Goal: Book appointment/travel/reservation

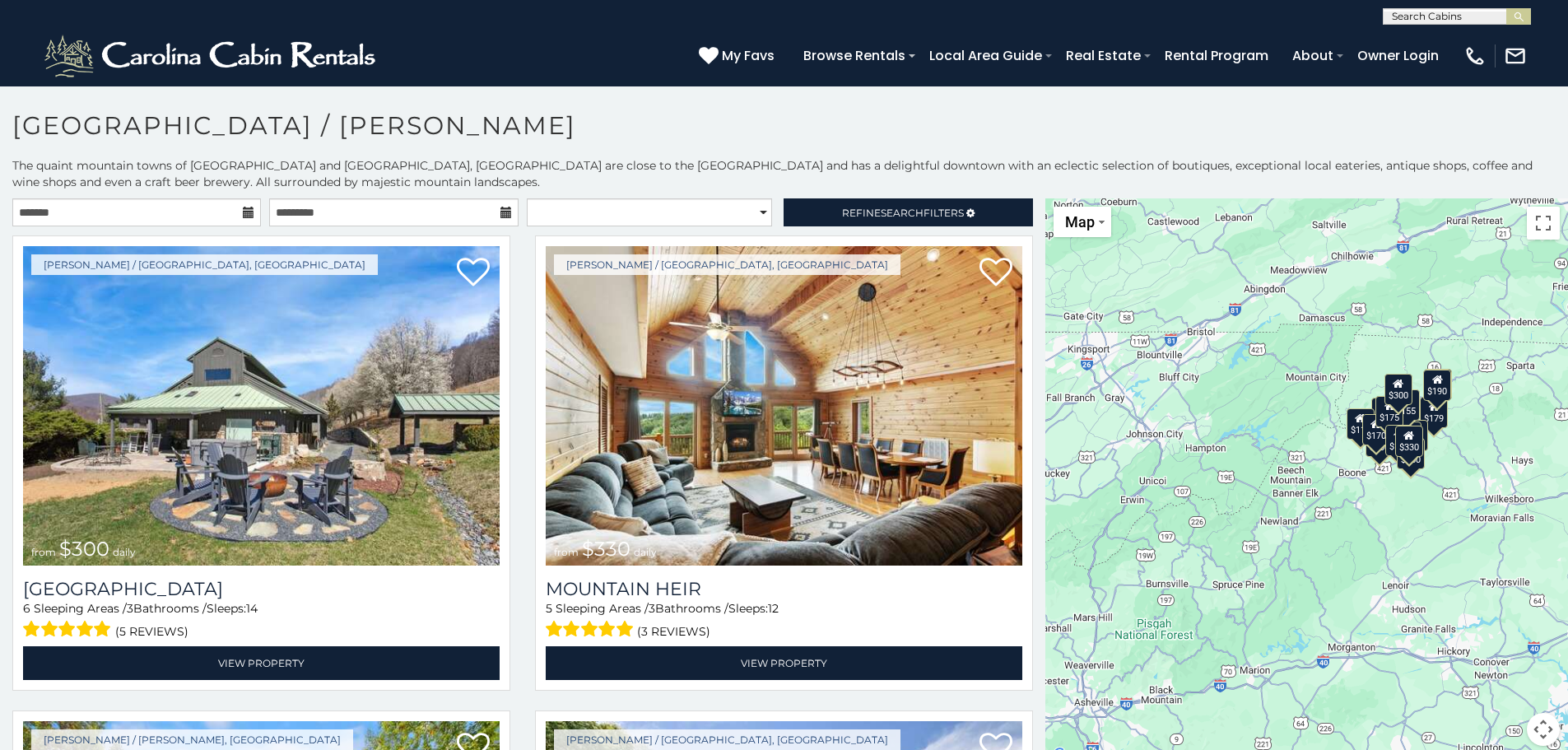
click at [1381, 514] on div "$300 $330 $175 $250 $179 $175 $180 $110 $190 $170 $155 $195 $200 $170 $175 $190…" at bounding box center [1306, 482] width 523 height 568
click at [1413, 514] on div "$300 $330 $175 $250 $179 $175 $180 $110 $190 $170 $155 $195 $200 $170 $175 $190…" at bounding box center [1306, 482] width 523 height 568
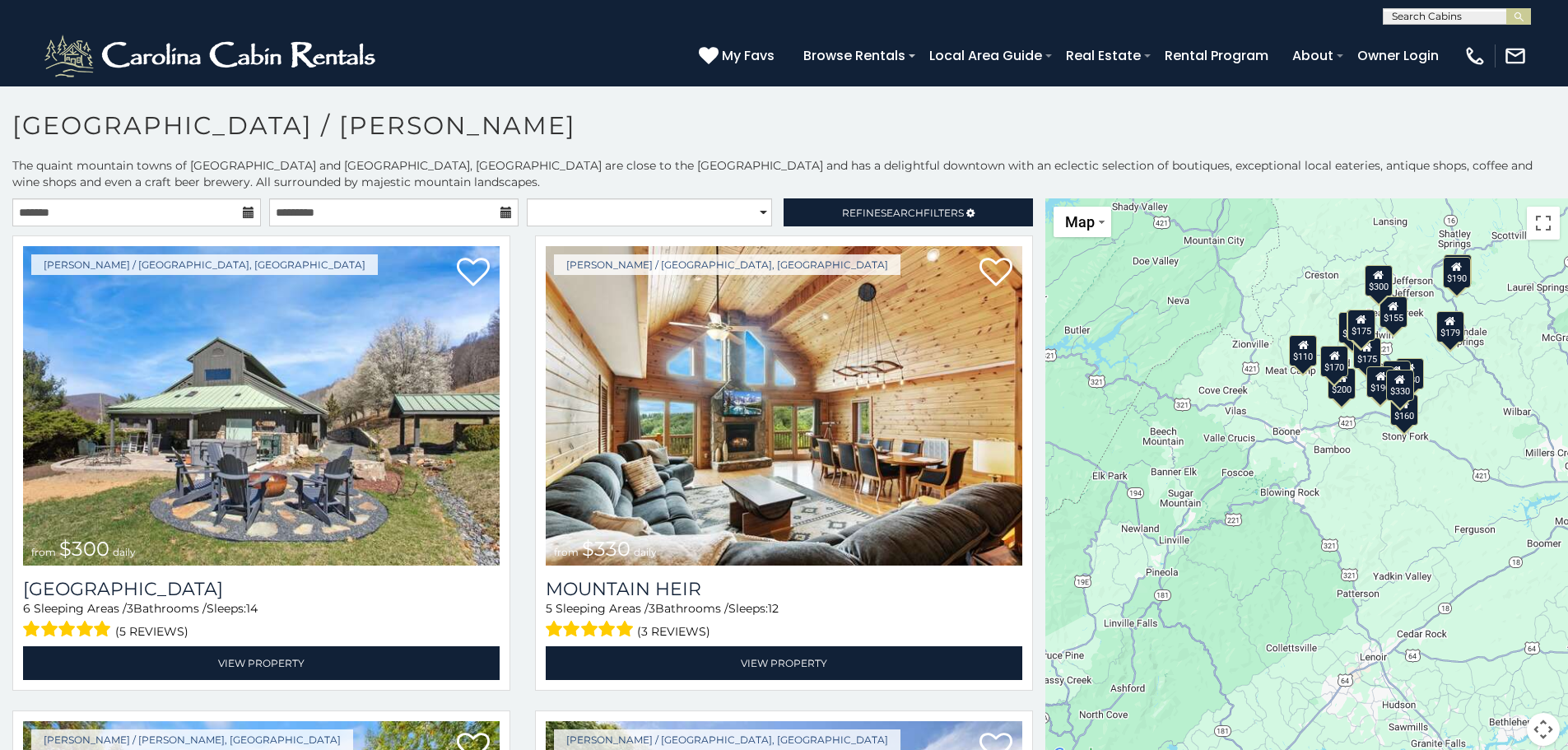
click at [1408, 514] on div "$300 $330 $175 $250 $179 $175 $180 $110 $190 $170 $155 $195 $200 $170 $175 $190…" at bounding box center [1306, 482] width 523 height 568
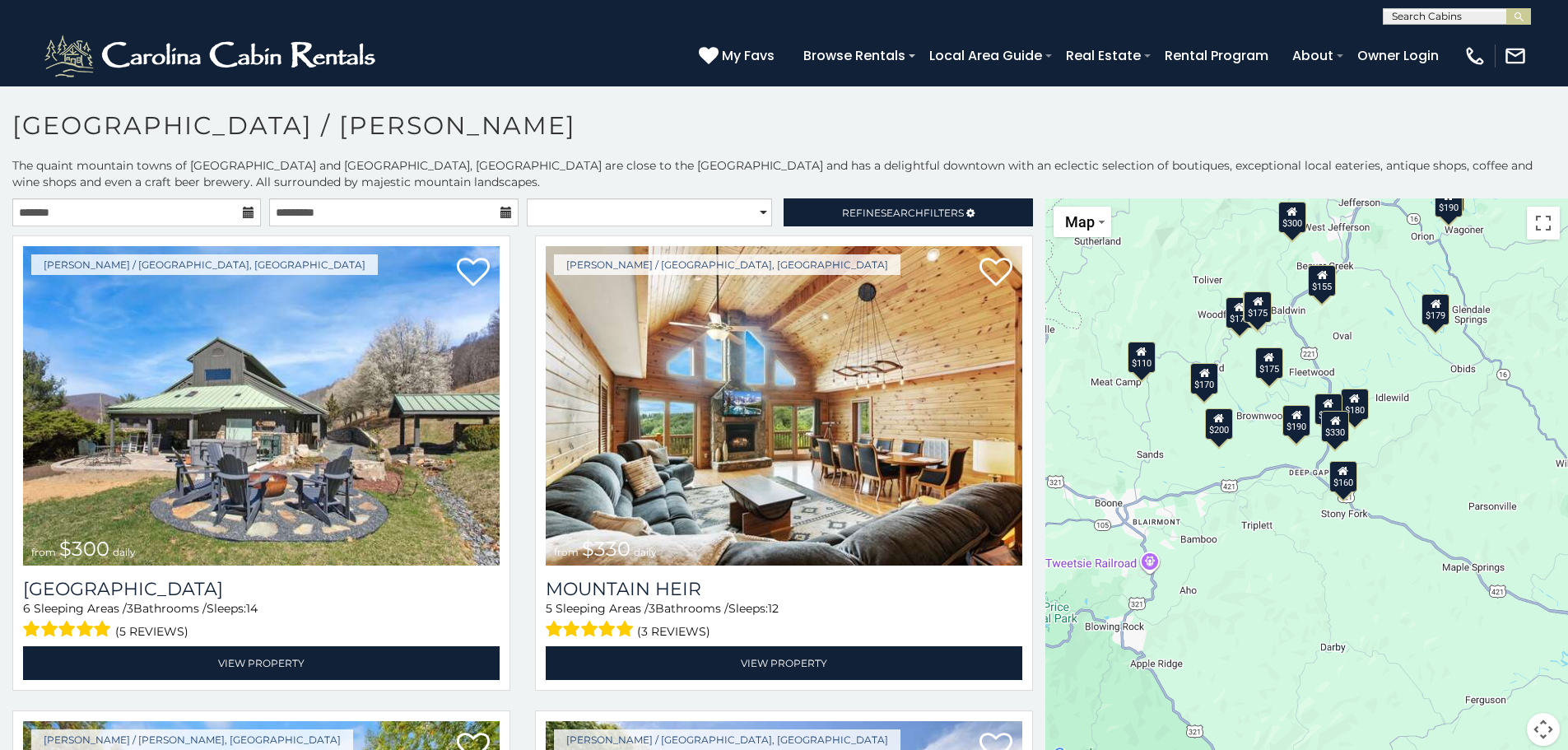
drag, startPoint x: 1337, startPoint y: 474, endPoint x: 1262, endPoint y: 730, distance: 266.8
click at [1262, 730] on div "$300 $330 $175 $250 $179 $175 $180 $110 $190 $170 $155 $195 $200 $170 $175 $190…" at bounding box center [1306, 482] width 523 height 568
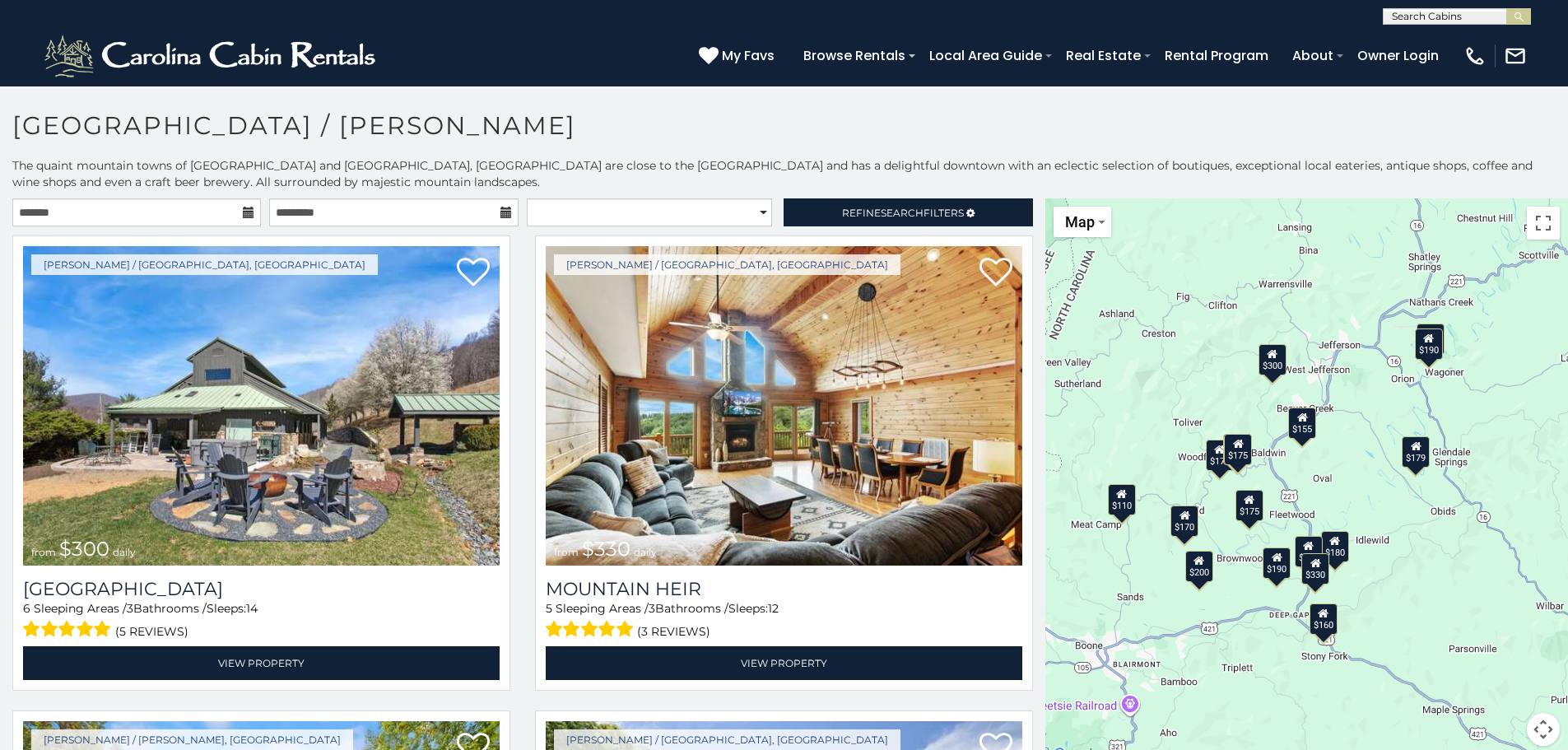
drag, startPoint x: 1403, startPoint y: 527, endPoint x: 1413, endPoint y: 633, distance: 106.5
click at [1413, 633] on div "$300 $330 $175 $250 $179 $175 $180 $110 $190 $170 $155 $195 $200 $170 $175 $190…" at bounding box center [1306, 482] width 523 height 568
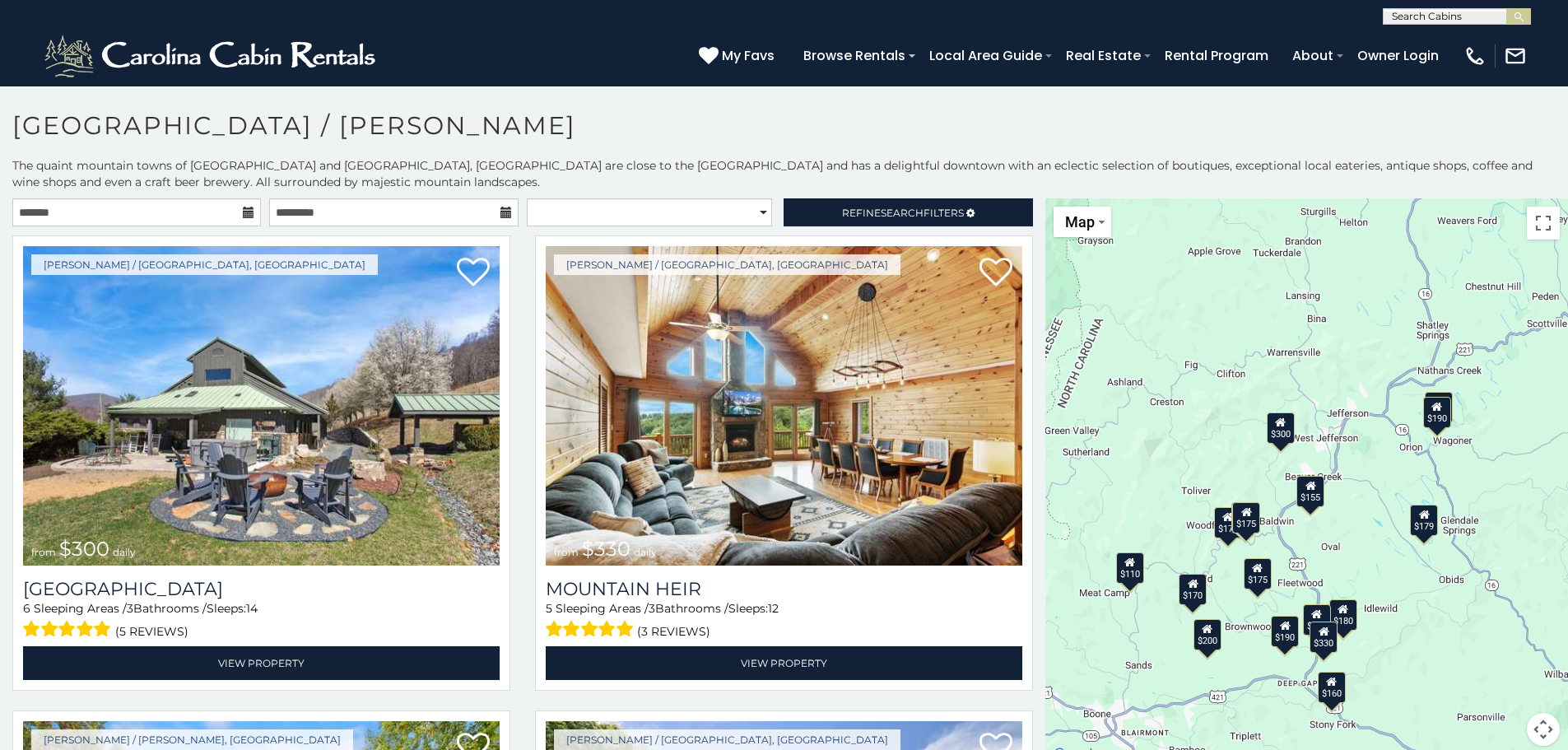
click at [1300, 529] on div "$300 $330 $175 $250 $179 $175 $180 $110 $190 $170 $155 $195 $200 $170 $175 $190…" at bounding box center [1306, 482] width 523 height 568
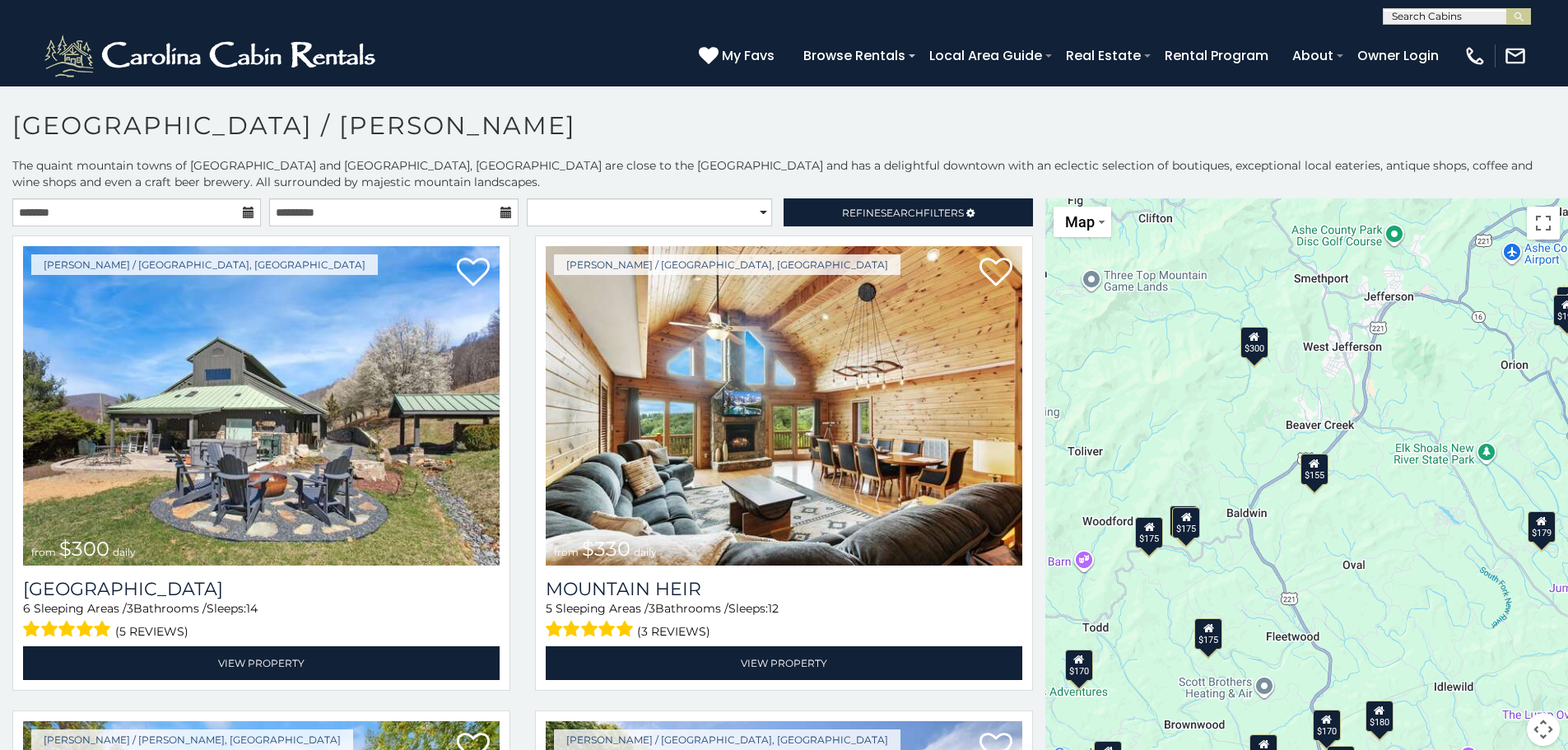
click at [1307, 470] on div "$155" at bounding box center [1314, 469] width 28 height 31
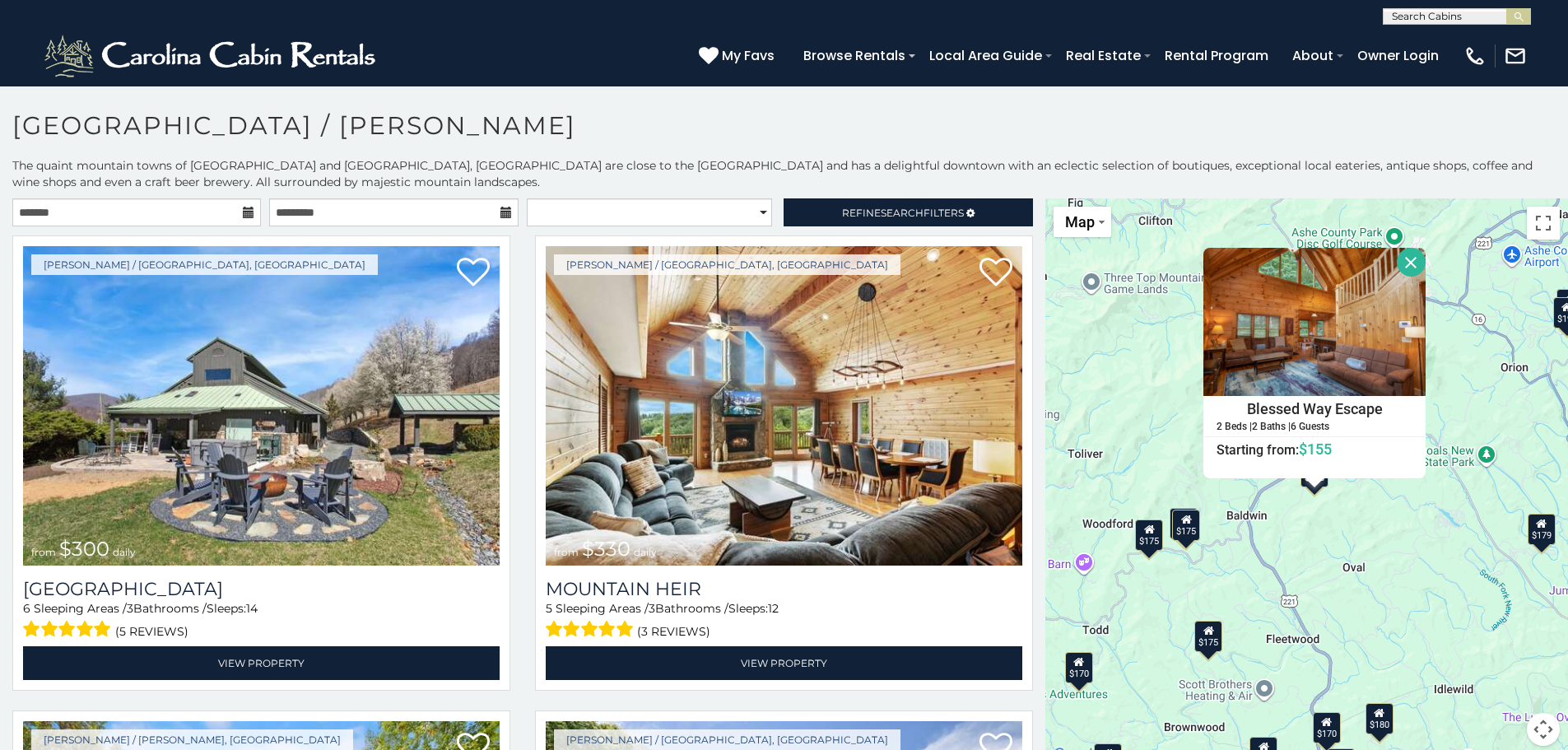
click at [1363, 543] on div "$300 $330 $175 $250 $179 $175 $180 $110 $190 $170 $155 $195 $200 $170 $175 $190…" at bounding box center [1306, 482] width 523 height 568
click at [1345, 512] on div "$300 $330 $175 $250 $179 $175 $180 $110 $190 $170 $155 $195 $200 $170 $175 $190…" at bounding box center [1306, 482] width 523 height 568
click at [1403, 254] on button "Close" at bounding box center [1411, 262] width 29 height 29
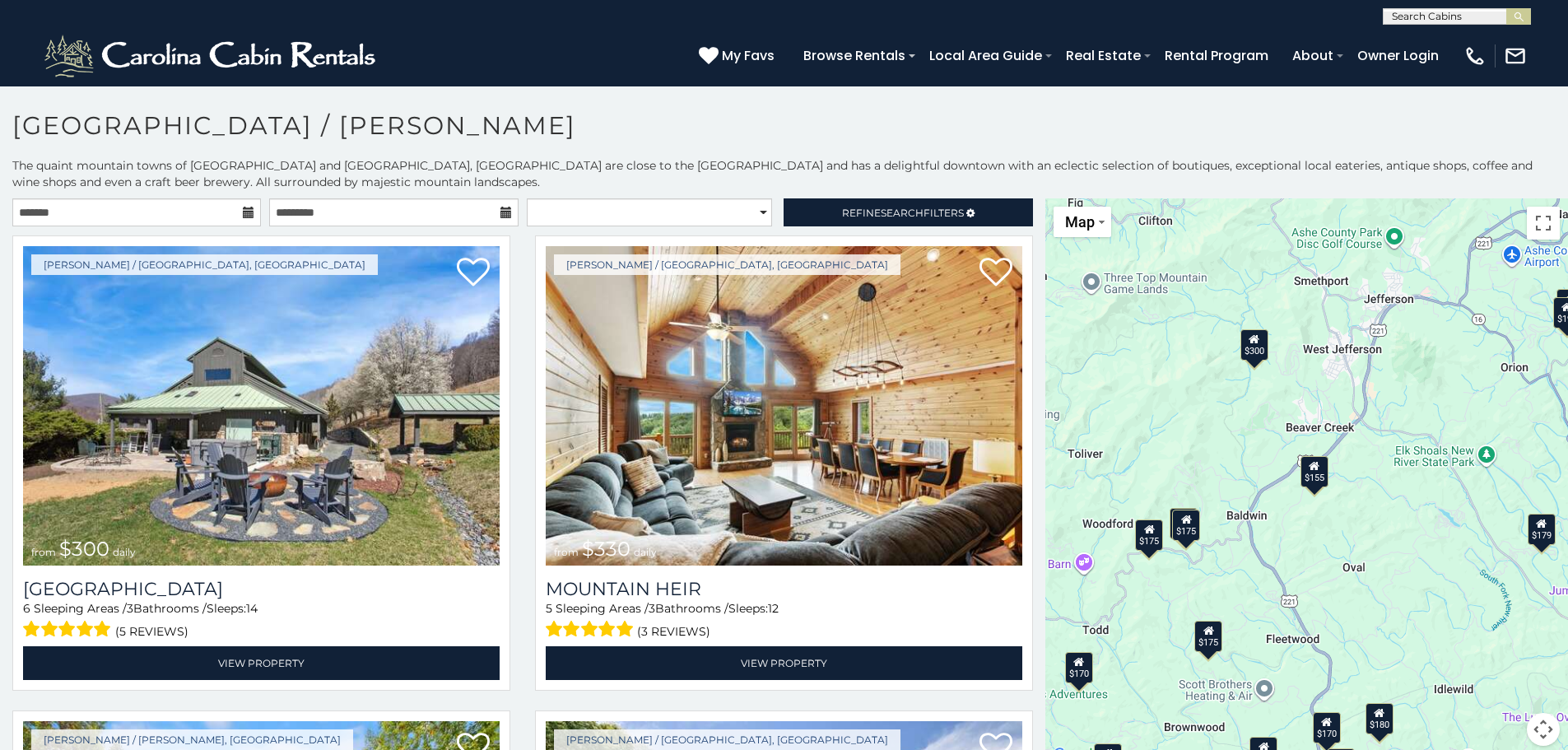
click at [1330, 546] on div "$300 $330 $175 $250 $179 $175 $180 $110 $190 $170 $155 $195 $200 $170 $175 $190…" at bounding box center [1306, 482] width 523 height 568
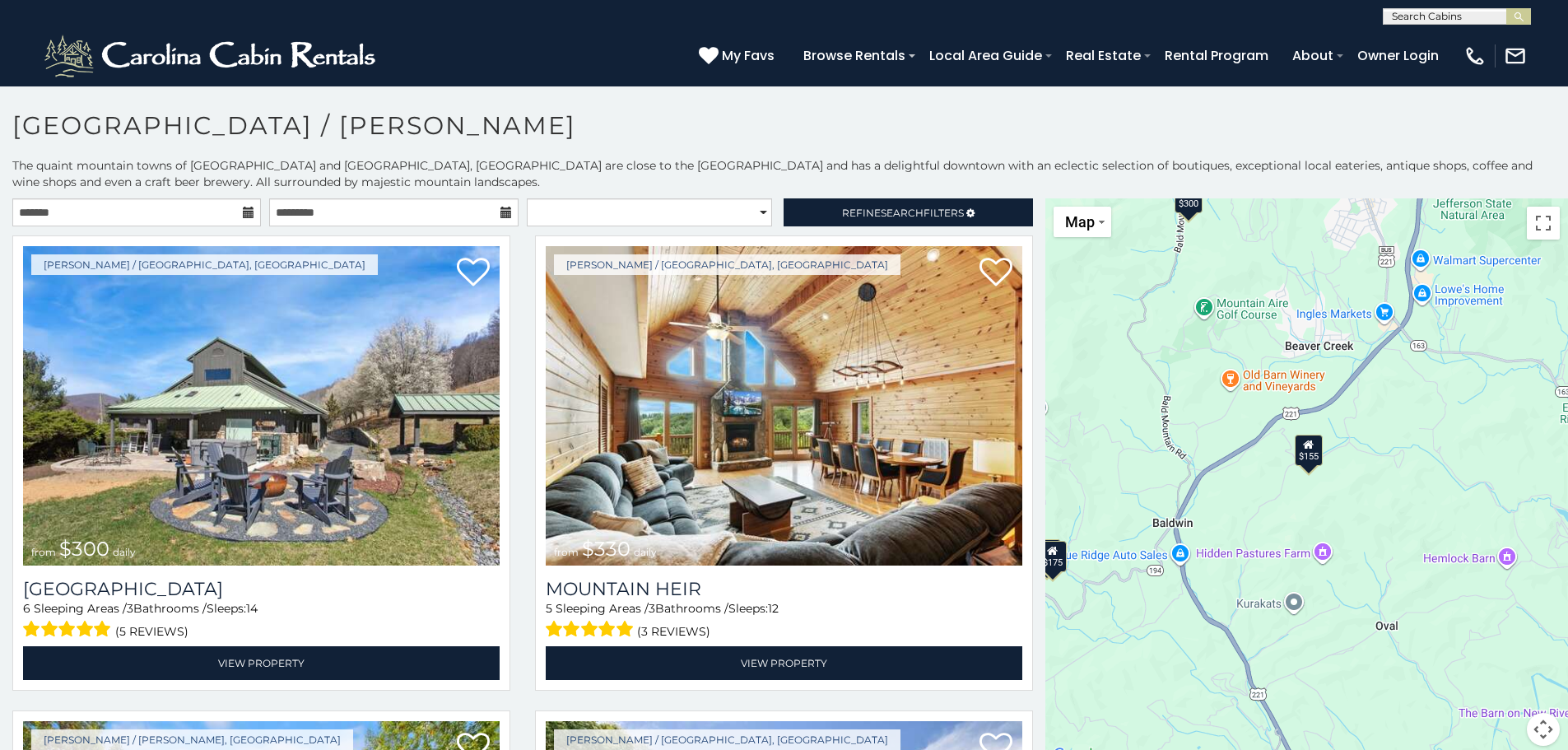
drag, startPoint x: 1231, startPoint y: 476, endPoint x: 1245, endPoint y: 515, distance: 41.4
click at [1245, 515] on div "$300 $330 $175 $250 $179 $175 $180 $110 $190 $170 $155 $195 $200 $170 $175 $190…" at bounding box center [1306, 482] width 523 height 568
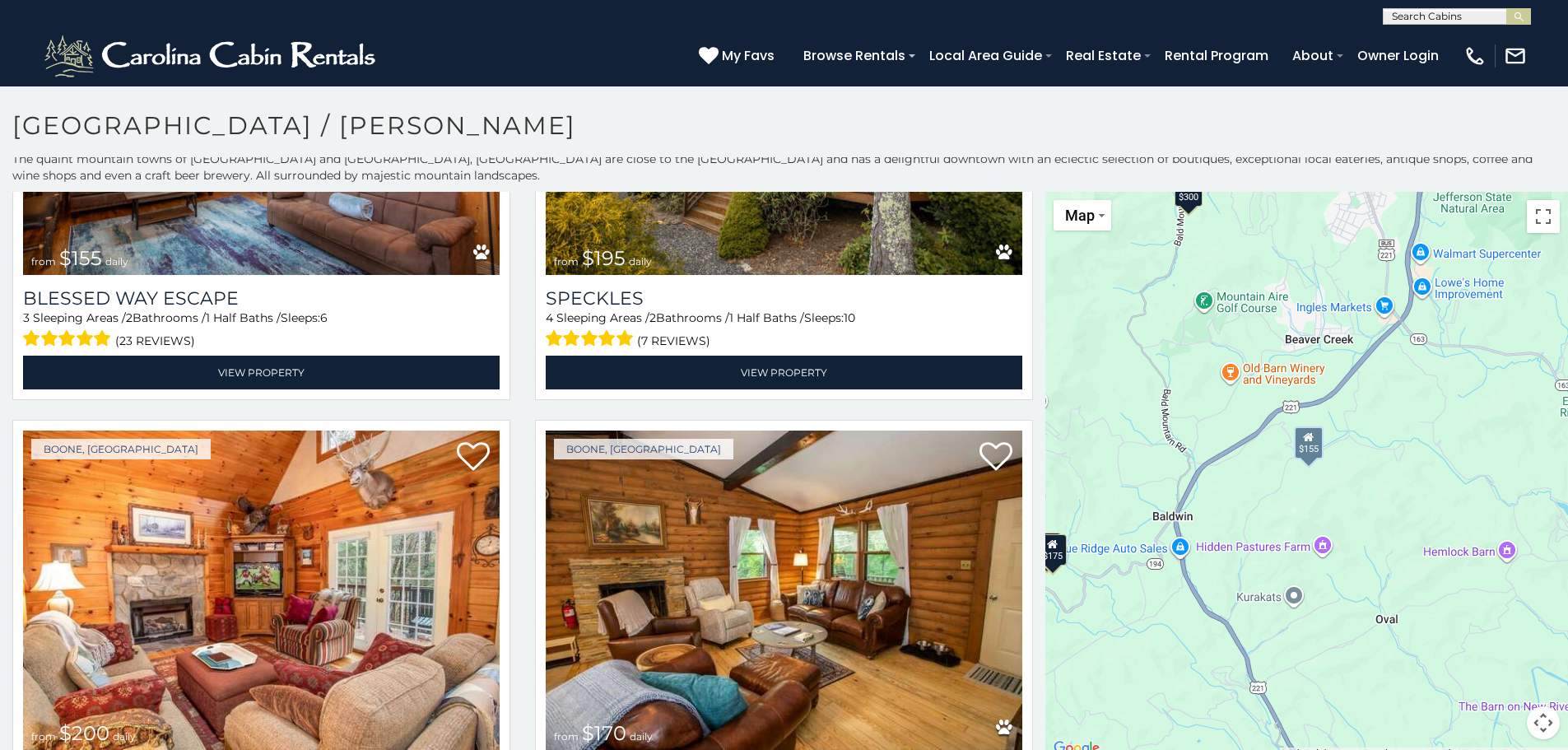
scroll to position [2717, 0]
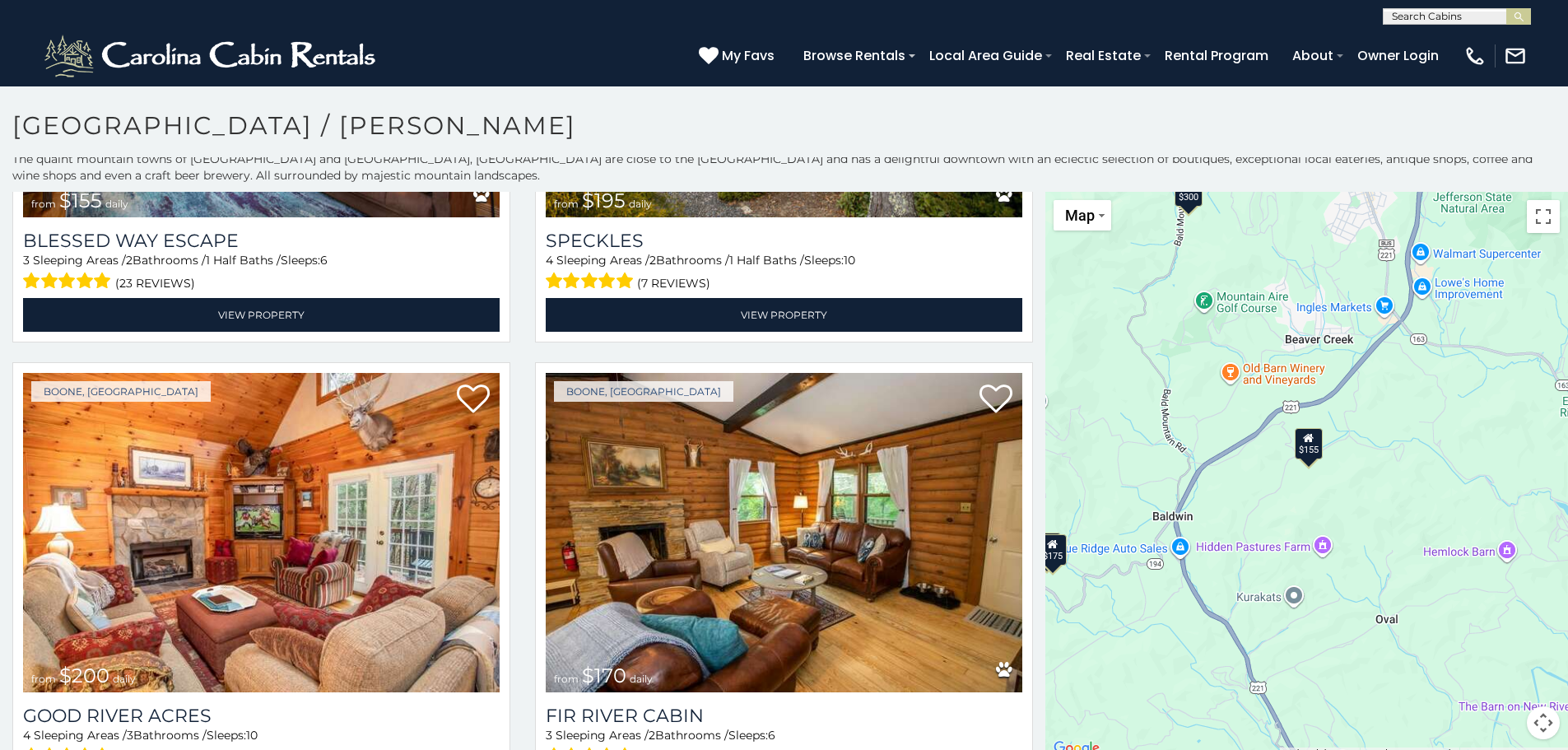
click at [1109, 375] on div "$300 $330 $175 $250 $179 $175 $180 $110 $190 $170 $155 $195 $200 $170 $175 $190…" at bounding box center [1306, 476] width 523 height 568
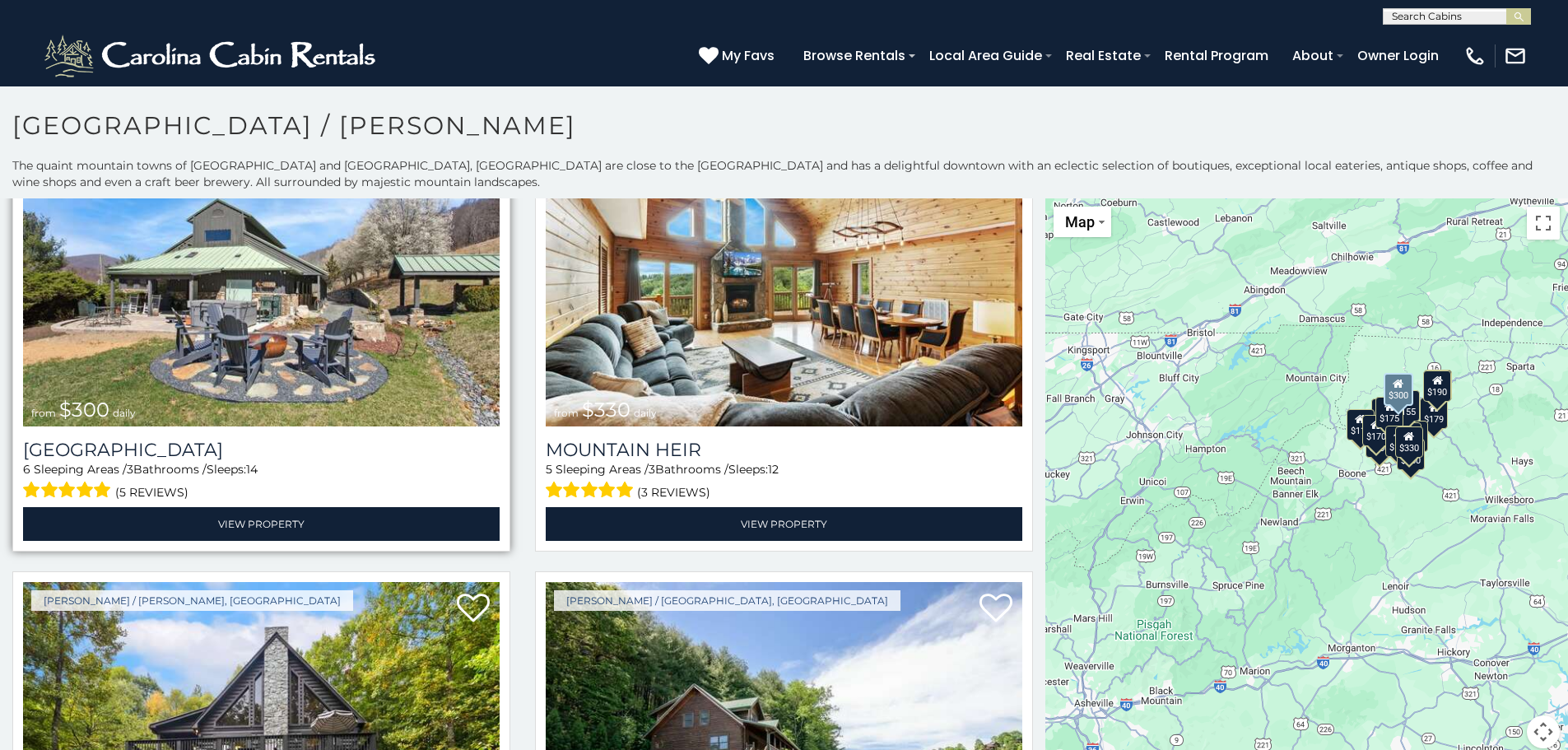
scroll to position [165, 0]
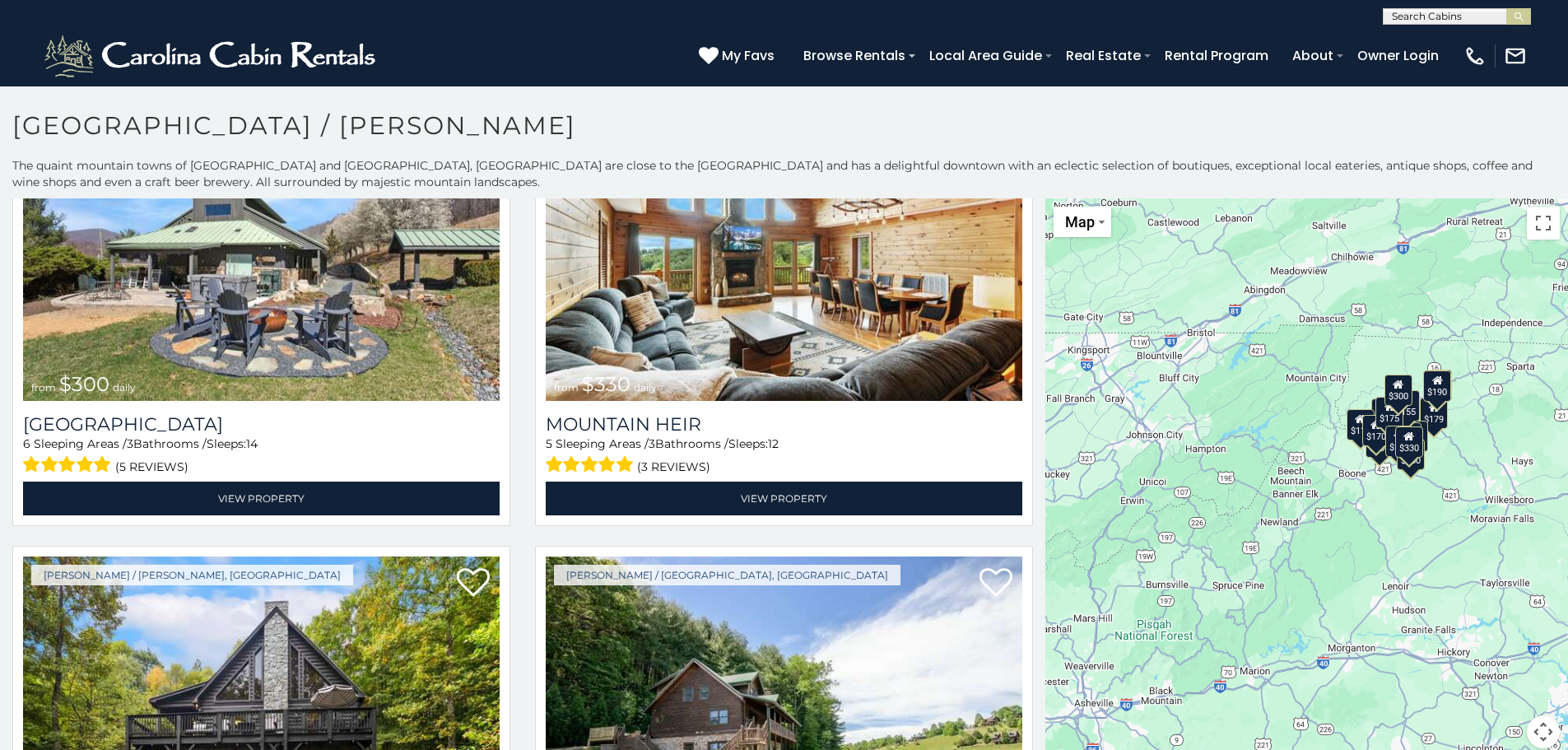
click at [1451, 542] on div "$300 $330 $175 $250 $179 $175 $180 $110 $190 $170 $155 $195 $200 $170 $175 $190…" at bounding box center [1306, 483] width 523 height 570
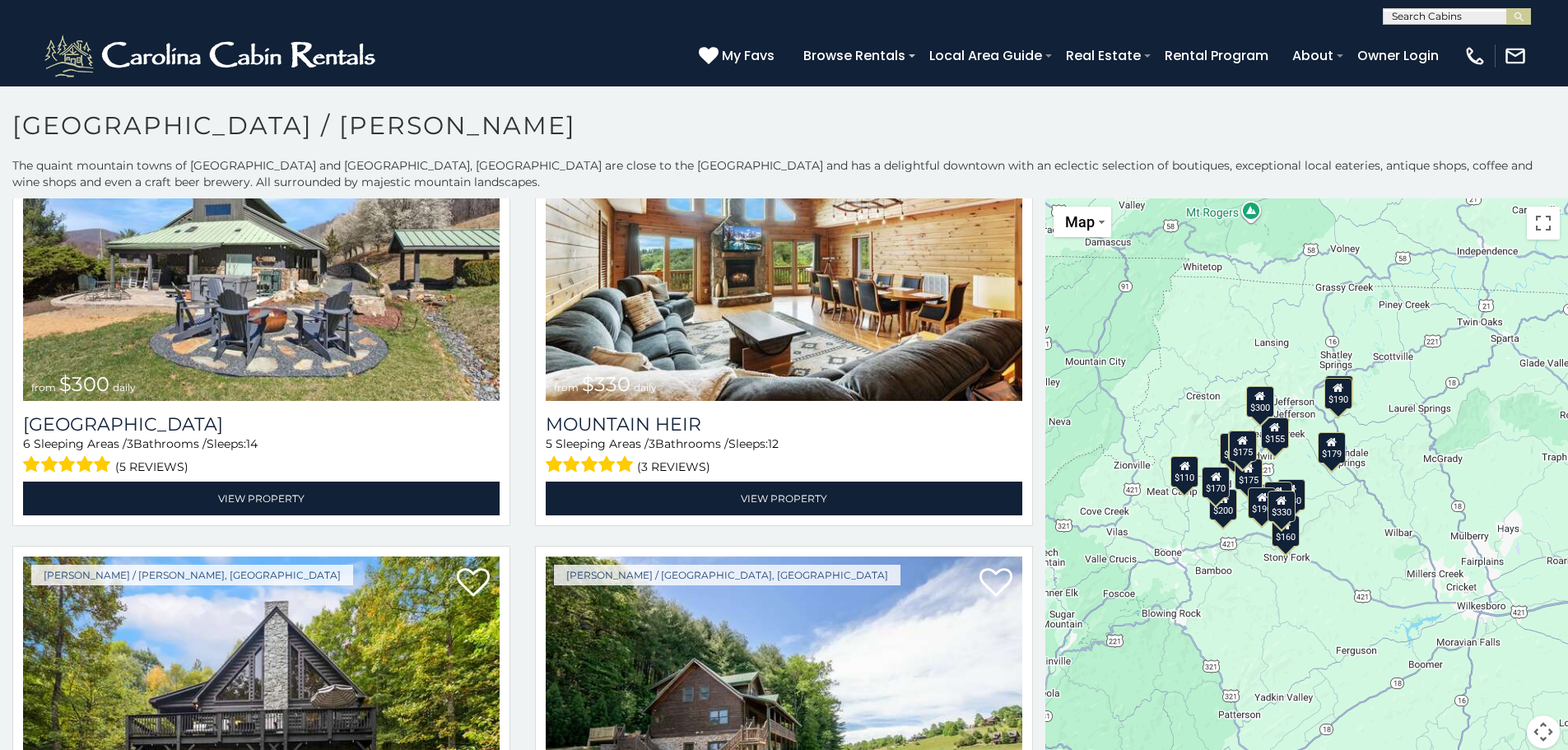
drag, startPoint x: 1315, startPoint y: 470, endPoint x: 1231, endPoint y: 618, distance: 170.2
click at [1231, 618] on div "$300 $330 $175 $250 $179 $175 $180 $110 $190 $170 $155 $195 $200 $170 $175 $190…" at bounding box center [1306, 483] width 523 height 570
click at [1406, 477] on div "$300 $330 $175 $250 $179 $175 $180 $110 $190 $170 $155 $195 $200 $170 $175 $190…" at bounding box center [1306, 483] width 523 height 570
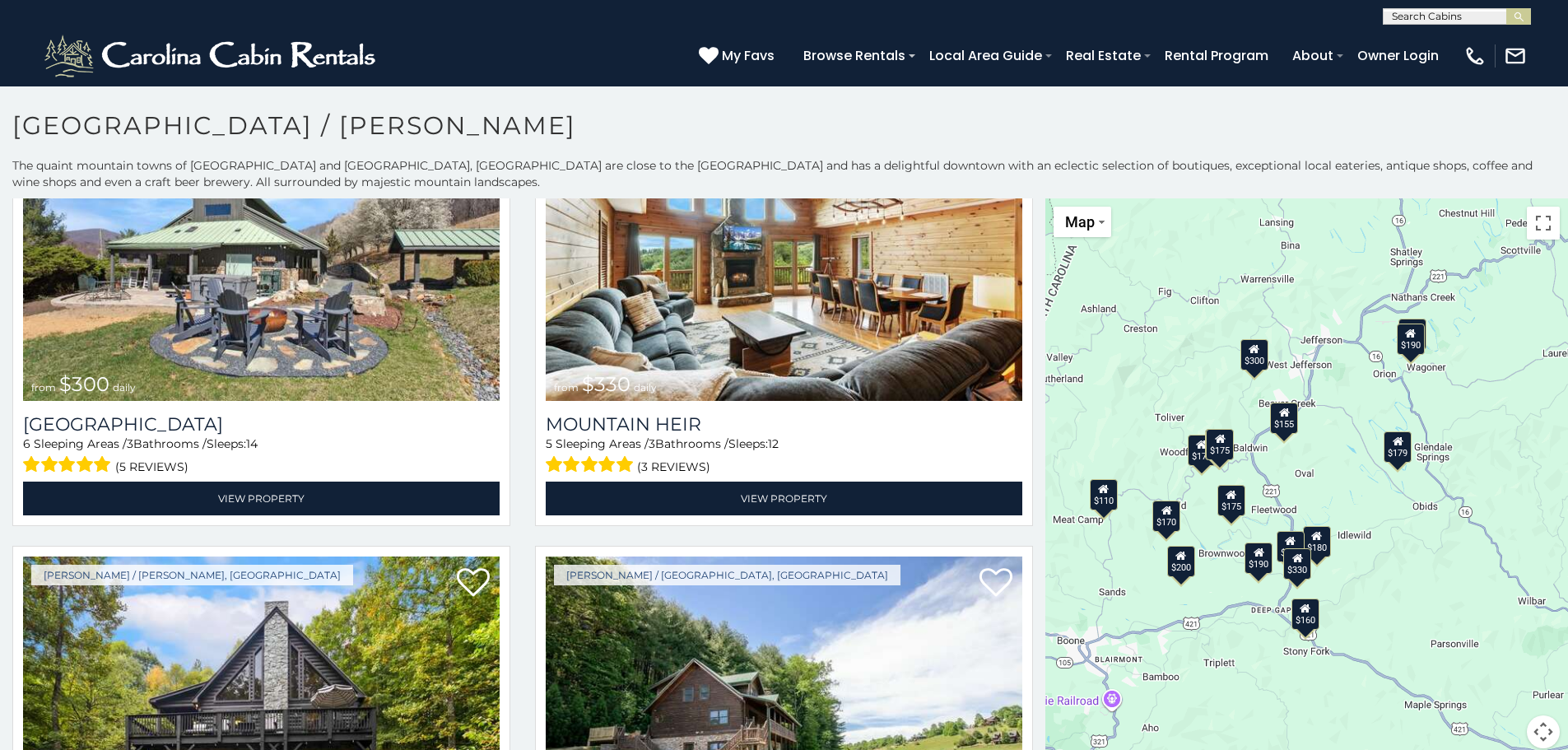
drag, startPoint x: 1280, startPoint y: 515, endPoint x: 1435, endPoint y: 529, distance: 155.6
click at [1435, 529] on div "$300 $330 $175 $250 $179 $175 $180 $110 $190 $170 $155 $195 $200 $170 $175 $190…" at bounding box center [1306, 483] width 523 height 570
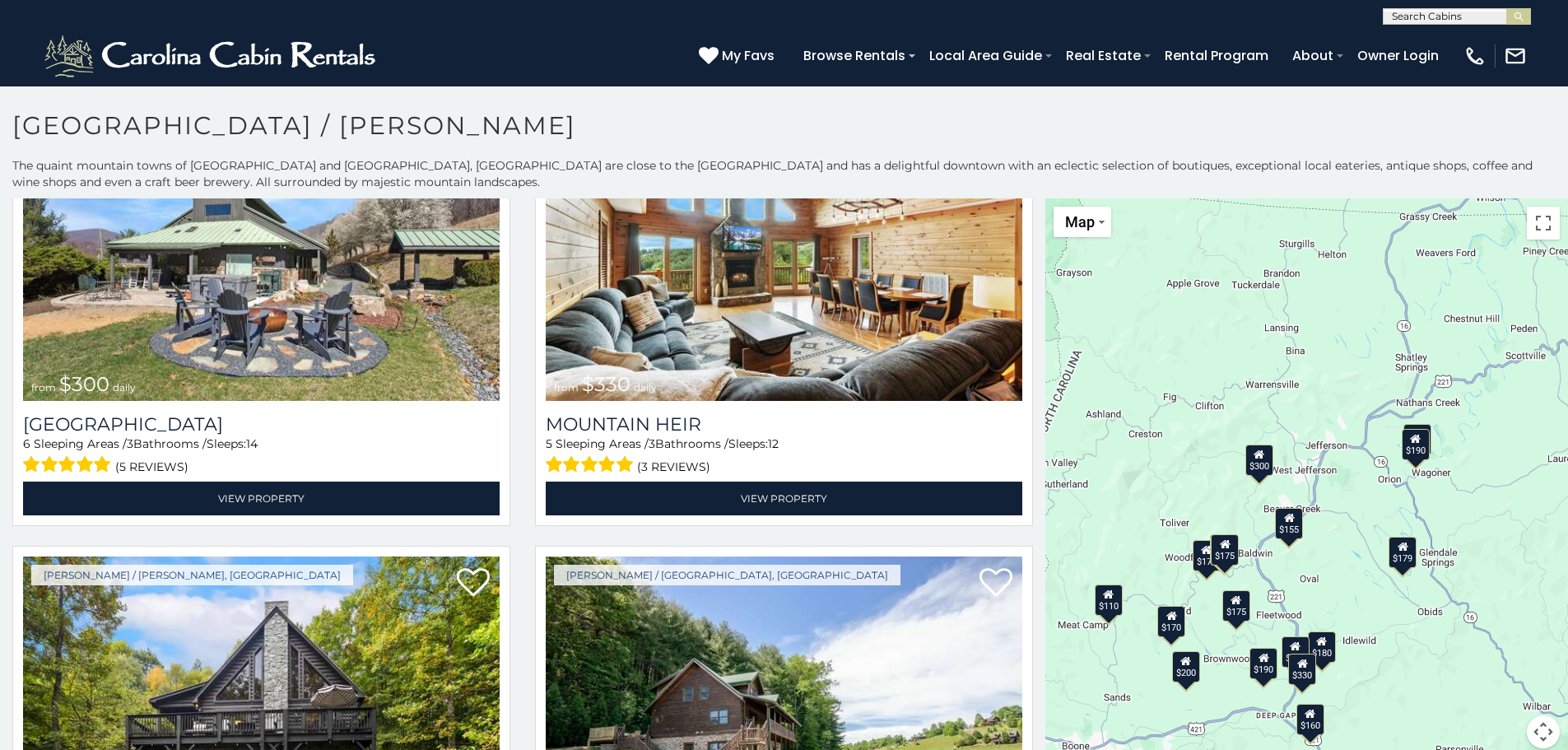
drag, startPoint x: 1337, startPoint y: 395, endPoint x: 1334, endPoint y: 502, distance: 107.0
click at [1334, 502] on div "$300 $330 $175 $250 $179 $175 $180 $110 $190 $170 $155 $195 $200 $170 $175 $190…" at bounding box center [1306, 483] width 523 height 570
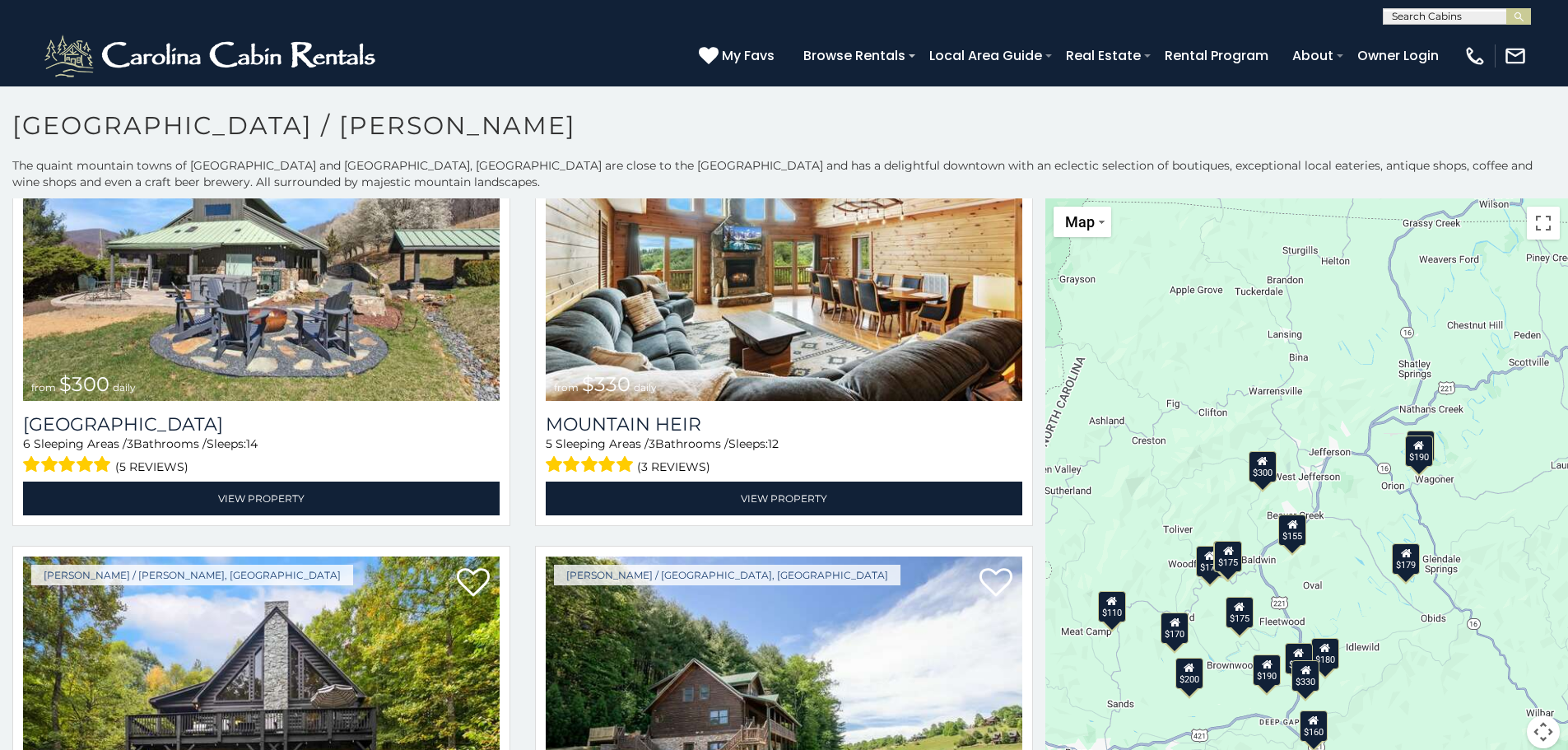
click at [1340, 498] on div "$300 $330 $175 $250 $179 $175 $180 $110 $190 $170 $155 $195 $200 $170 $175 $190…" at bounding box center [1306, 483] width 523 height 570
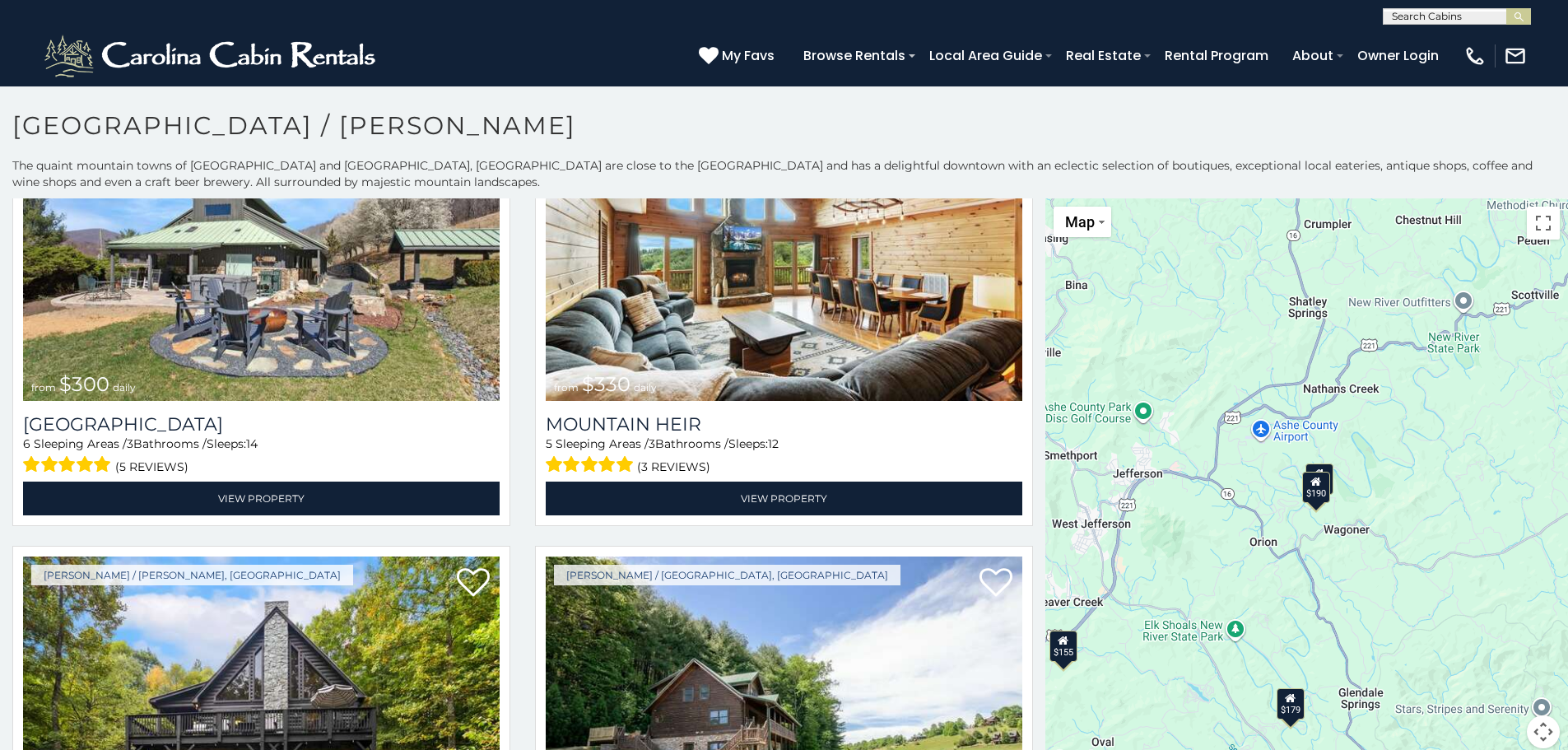
drag, startPoint x: 1381, startPoint y: 460, endPoint x: 1203, endPoint y: 528, distance: 190.5
click at [1203, 528] on div "$300 $330 $175 $250 $179 $175 $180 $110 $190 $170 $155 $195 $200 $170 $175 $190…" at bounding box center [1306, 483] width 523 height 570
click at [1386, 502] on div "$300 $330 $175 $250 $179 $175 $180 $110 $190 $170 $155 $195 $200 $170 $175 $190…" at bounding box center [1306, 483] width 523 height 570
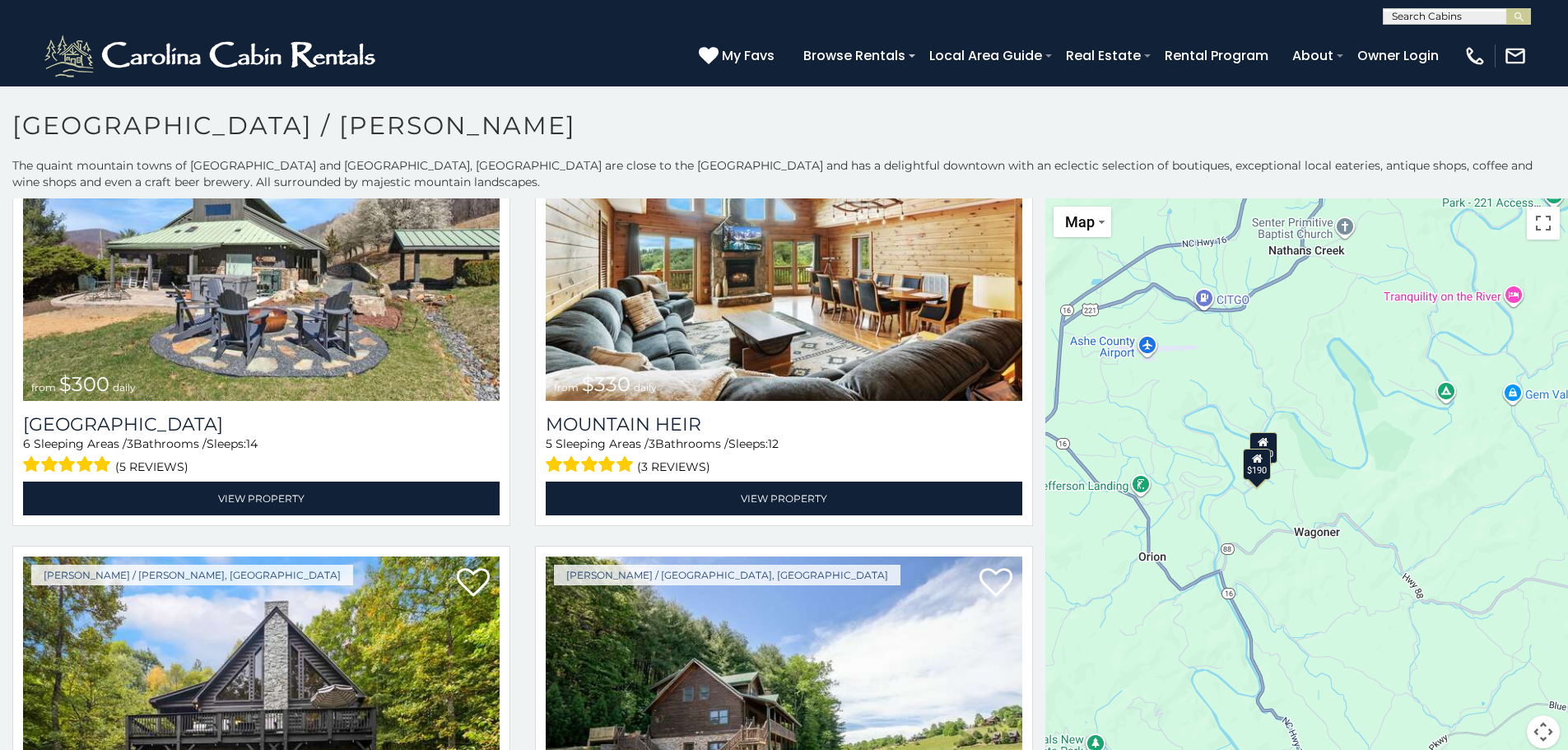
drag, startPoint x: 1234, startPoint y: 552, endPoint x: 1251, endPoint y: 526, distance: 31.1
click at [1251, 526] on div "$300 $330 $175 $250 $179 $175 $180 $110 $190 $170 $155 $195 $200 $170 $175 $190…" at bounding box center [1306, 483] width 523 height 570
click at [1261, 470] on div "$190" at bounding box center [1257, 464] width 28 height 31
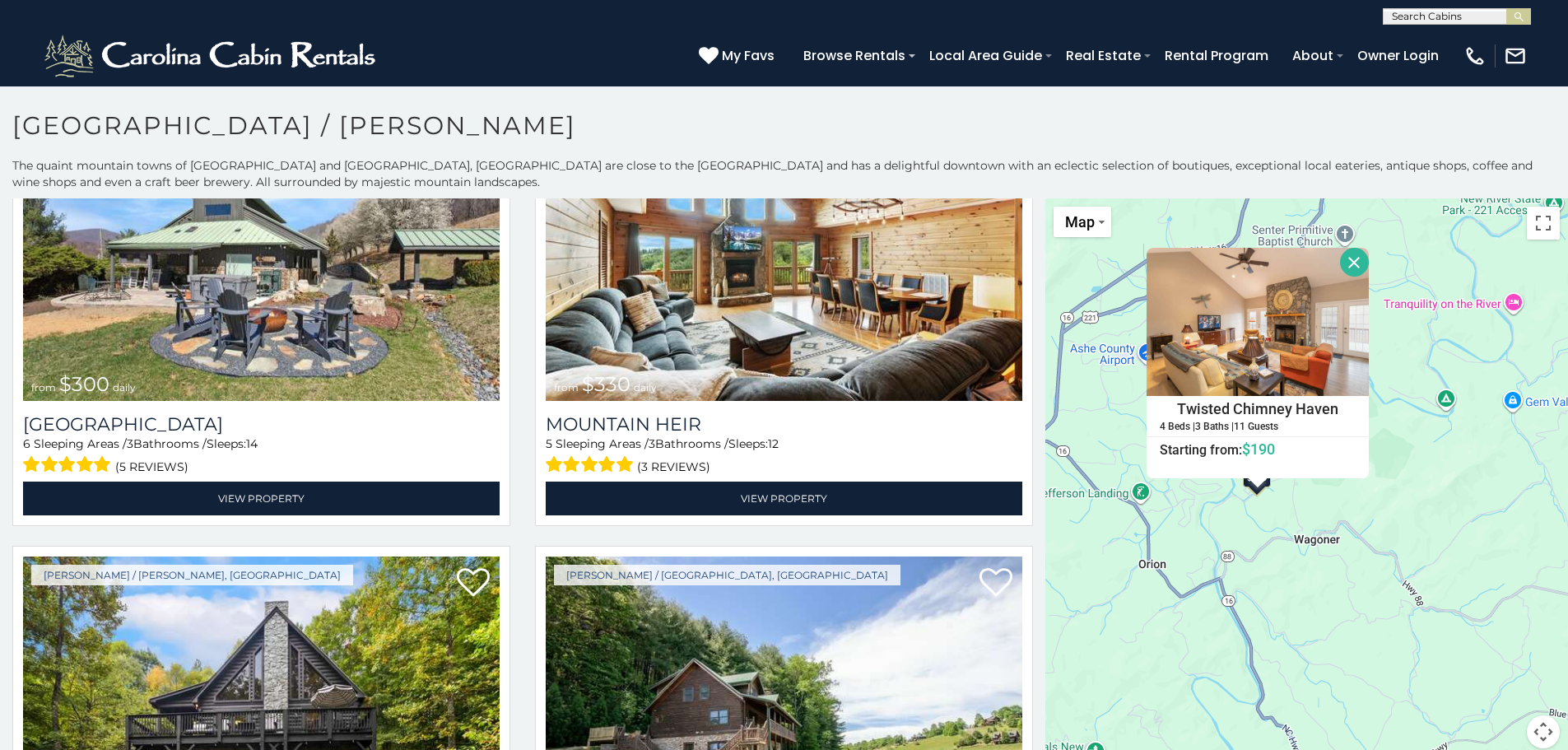
click at [1342, 546] on div "$300 $330 $175 $250 $179 $175 $180 $110 $190 $170 $155 $195 $200 $170 $175 $190…" at bounding box center [1306, 483] width 523 height 570
click at [1424, 496] on div "$300 $330 $175 $250 $179 $175 $180 $110 $190 $170 $155 $195 $200 $170 $175 $190…" at bounding box center [1306, 483] width 523 height 570
click at [1350, 259] on button "Close" at bounding box center [1354, 262] width 29 height 29
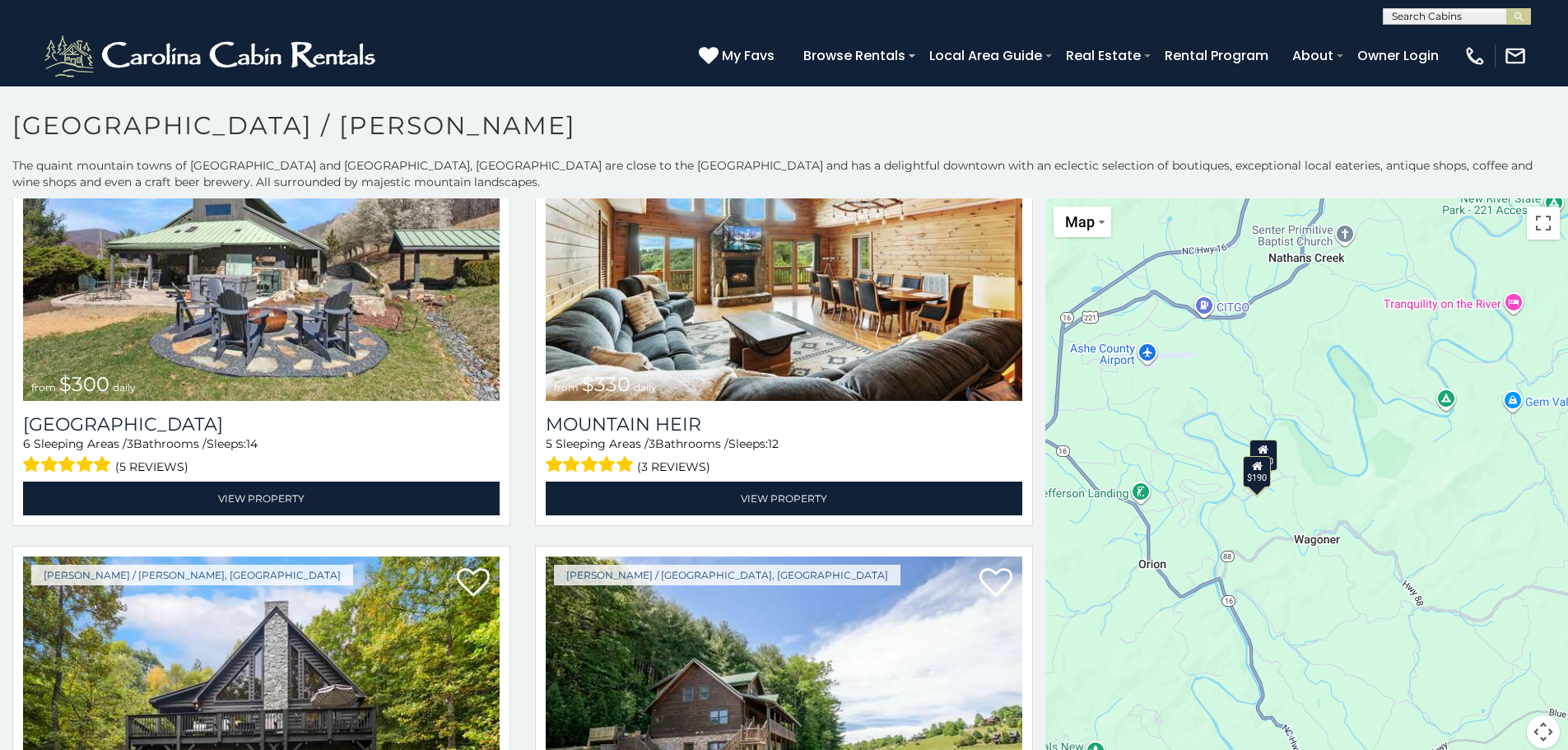
click at [1260, 451] on icon at bounding box center [1264, 449] width 11 height 12
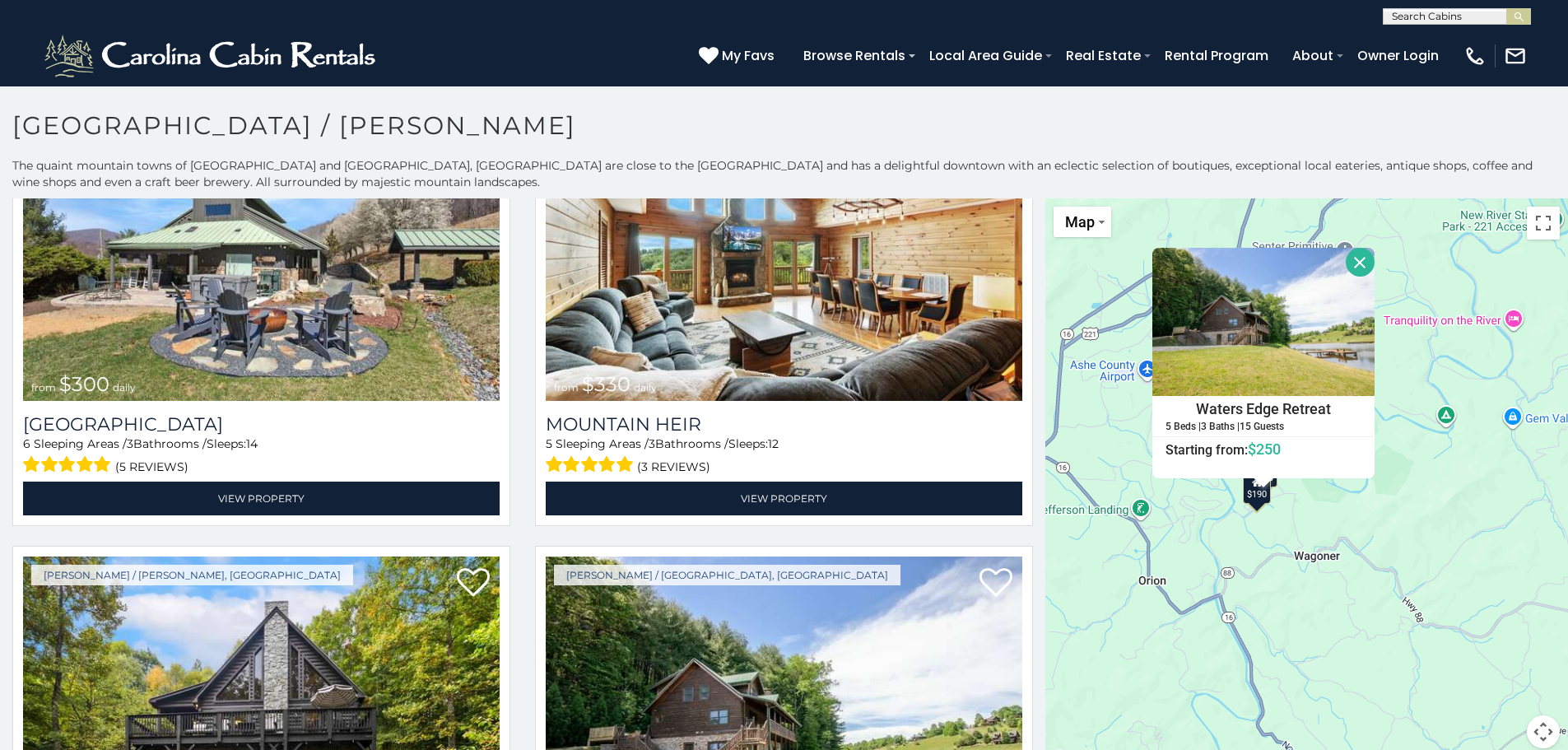
click at [1359, 260] on button "Close" at bounding box center [1360, 262] width 29 height 29
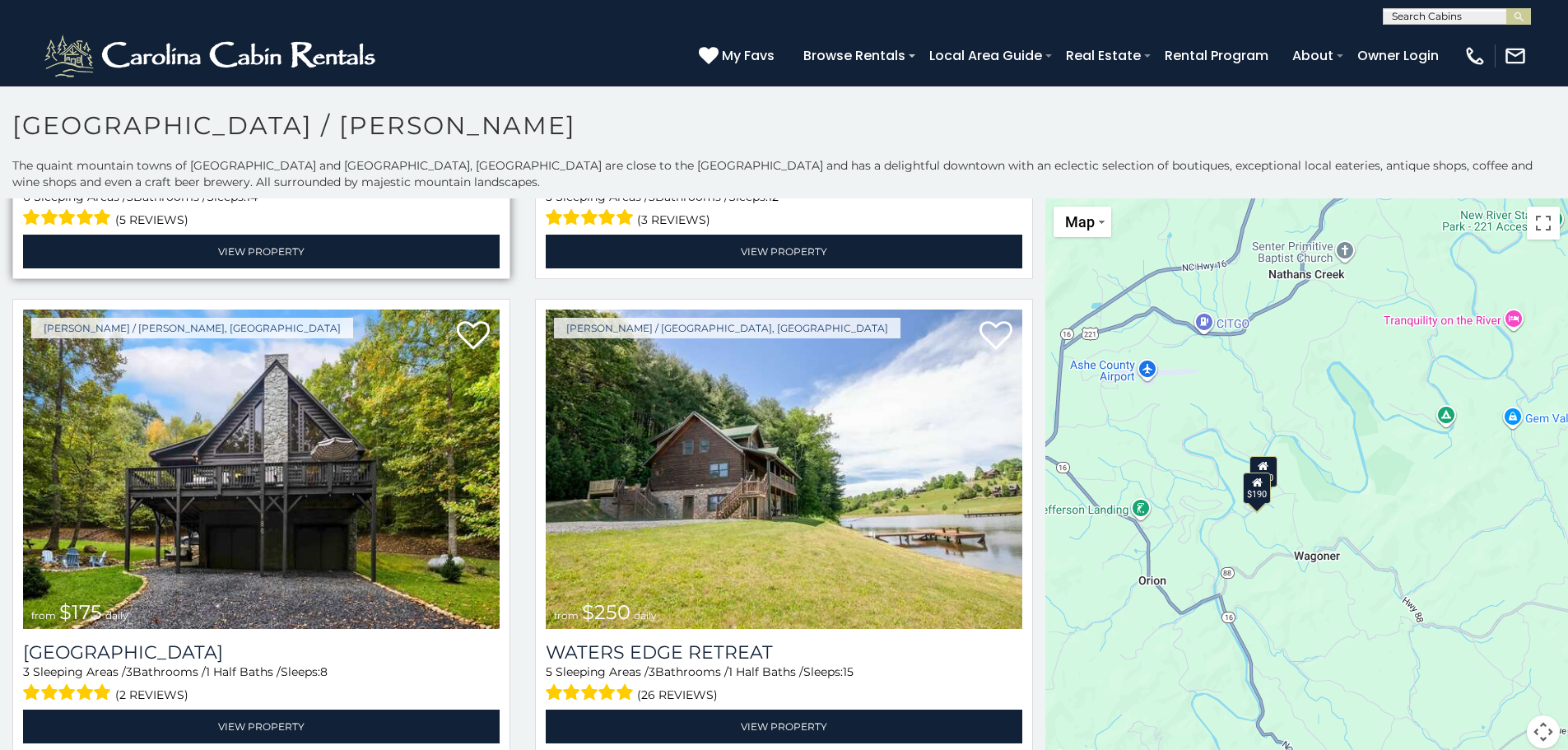
scroll to position [494, 0]
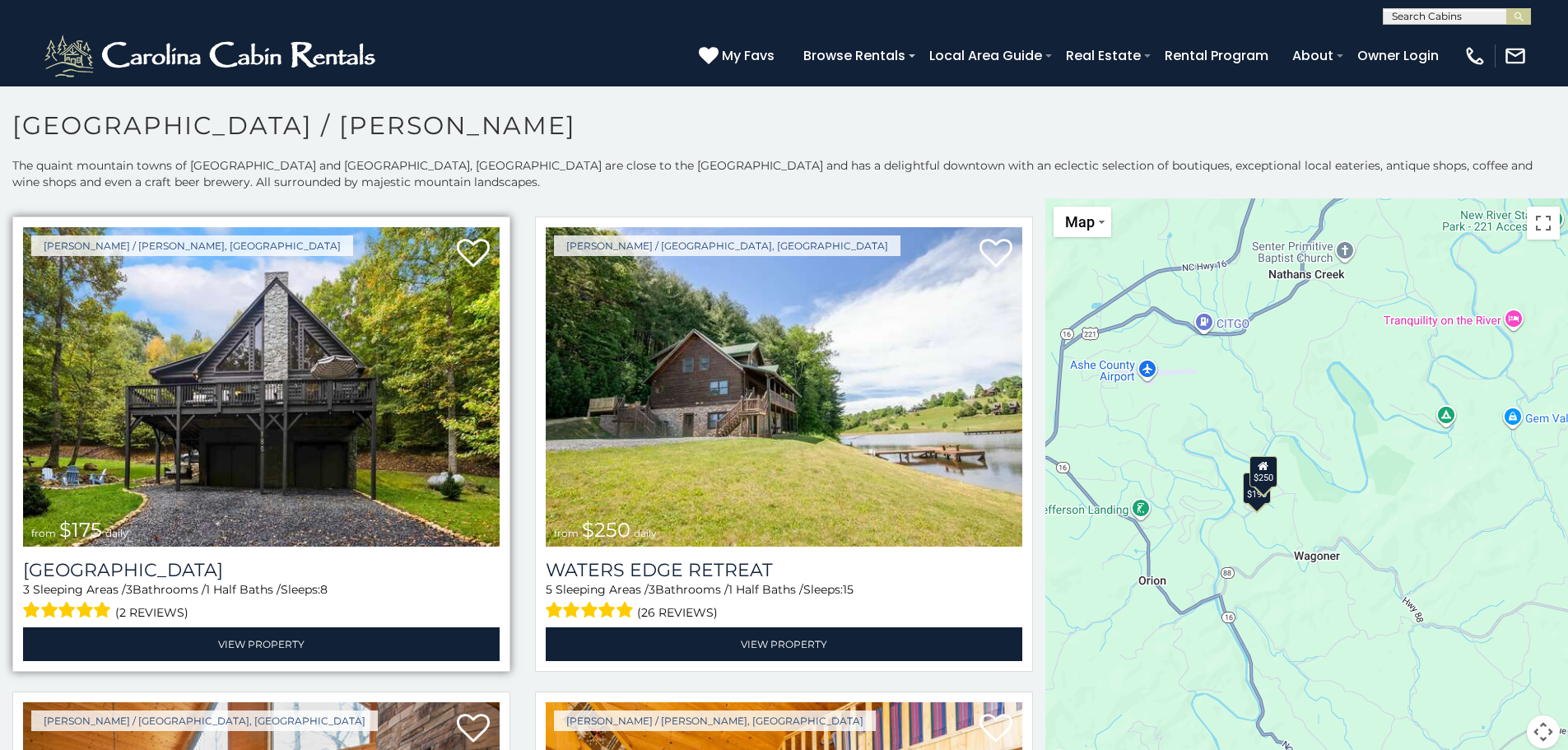
click at [298, 430] on img at bounding box center [261, 387] width 476 height 319
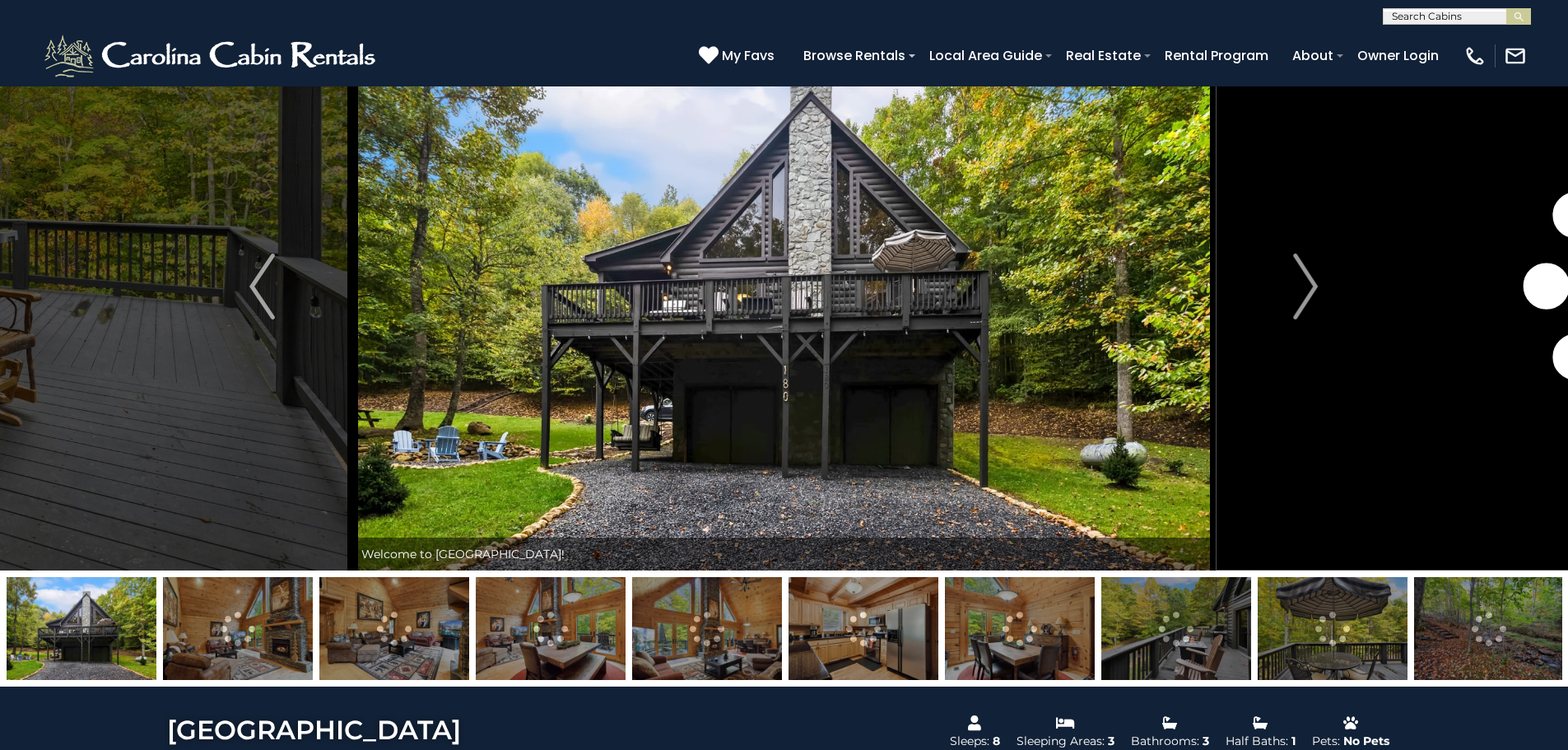
scroll to position [82, 0]
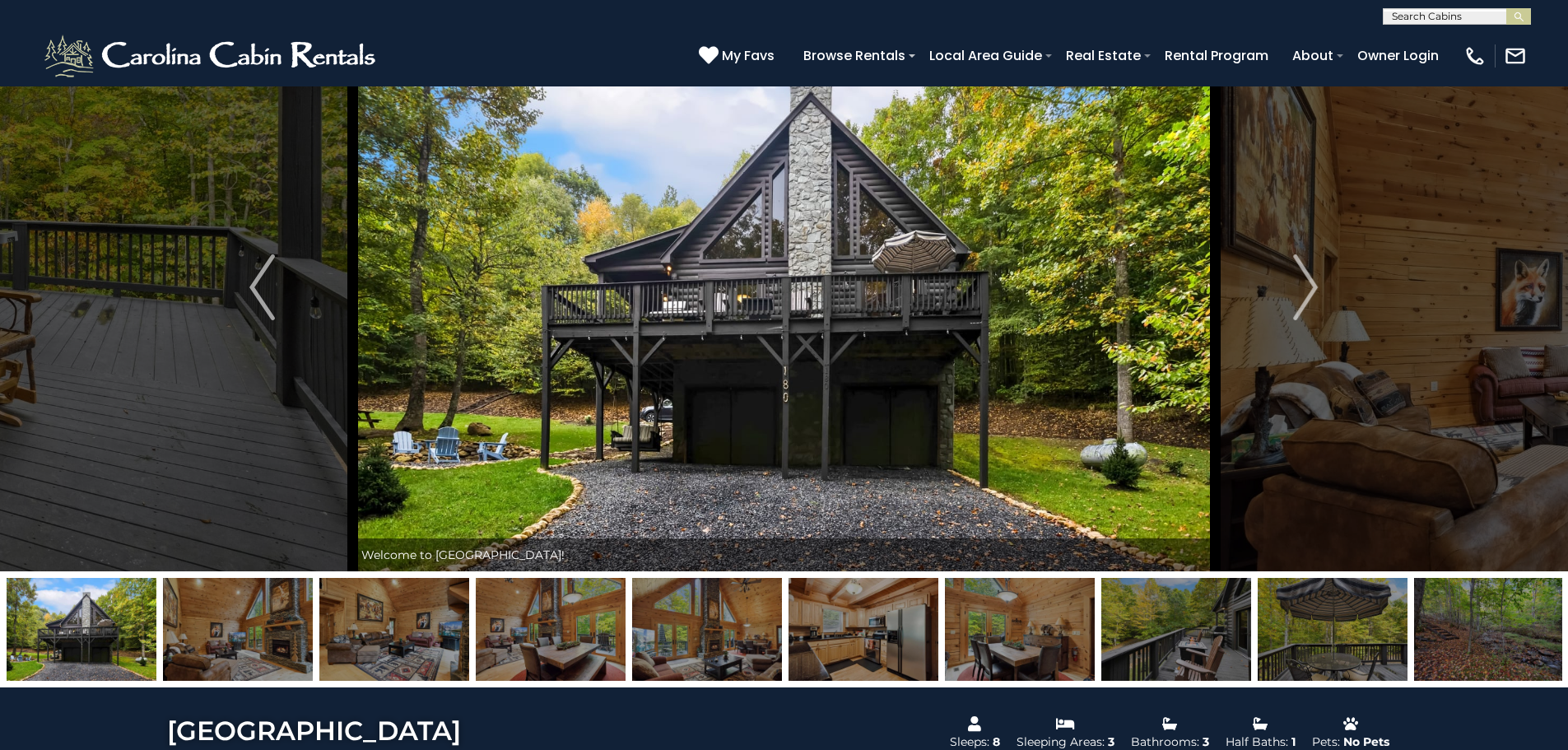
click at [240, 630] on img at bounding box center [237, 629] width 149 height 103
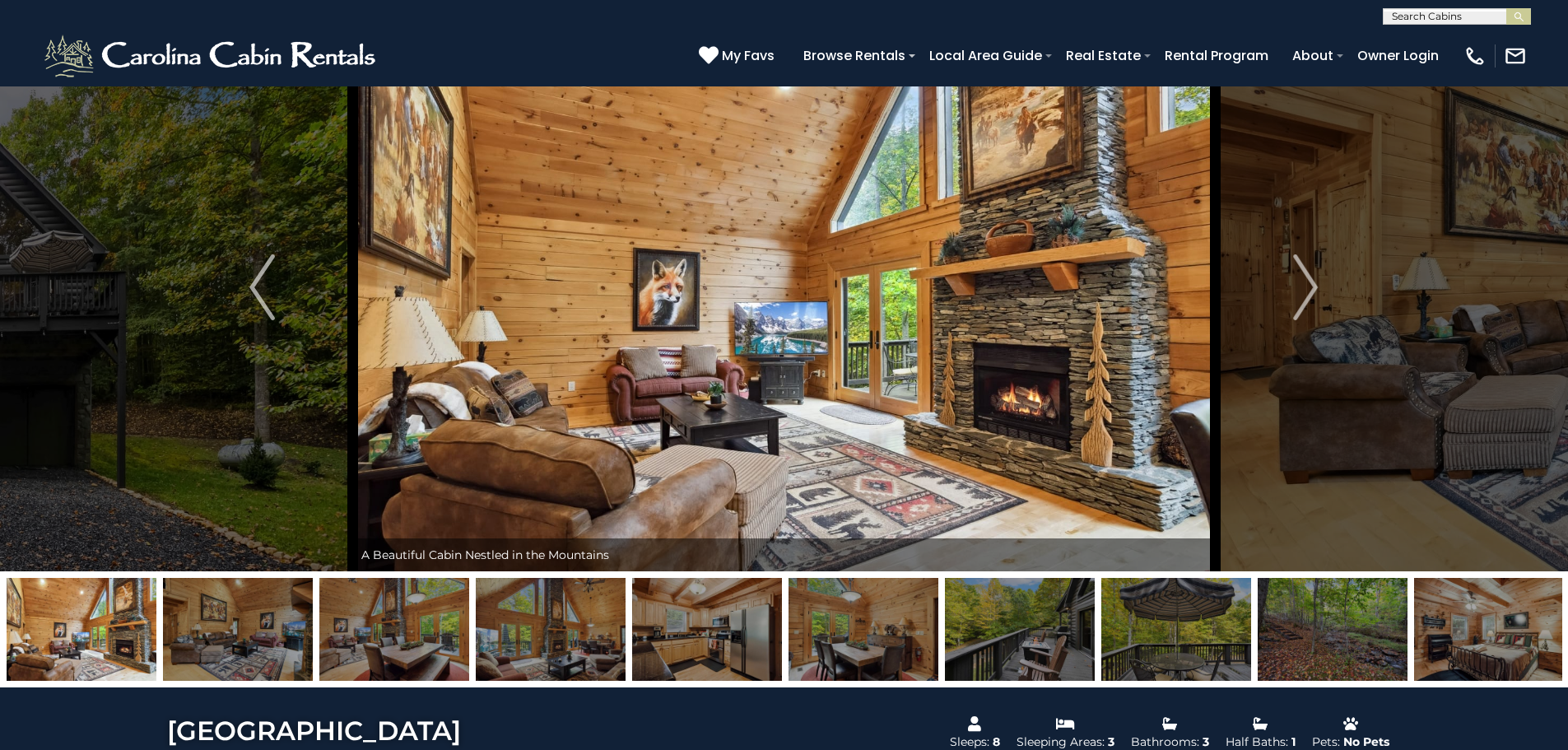
click at [244, 640] on img at bounding box center [237, 629] width 149 height 103
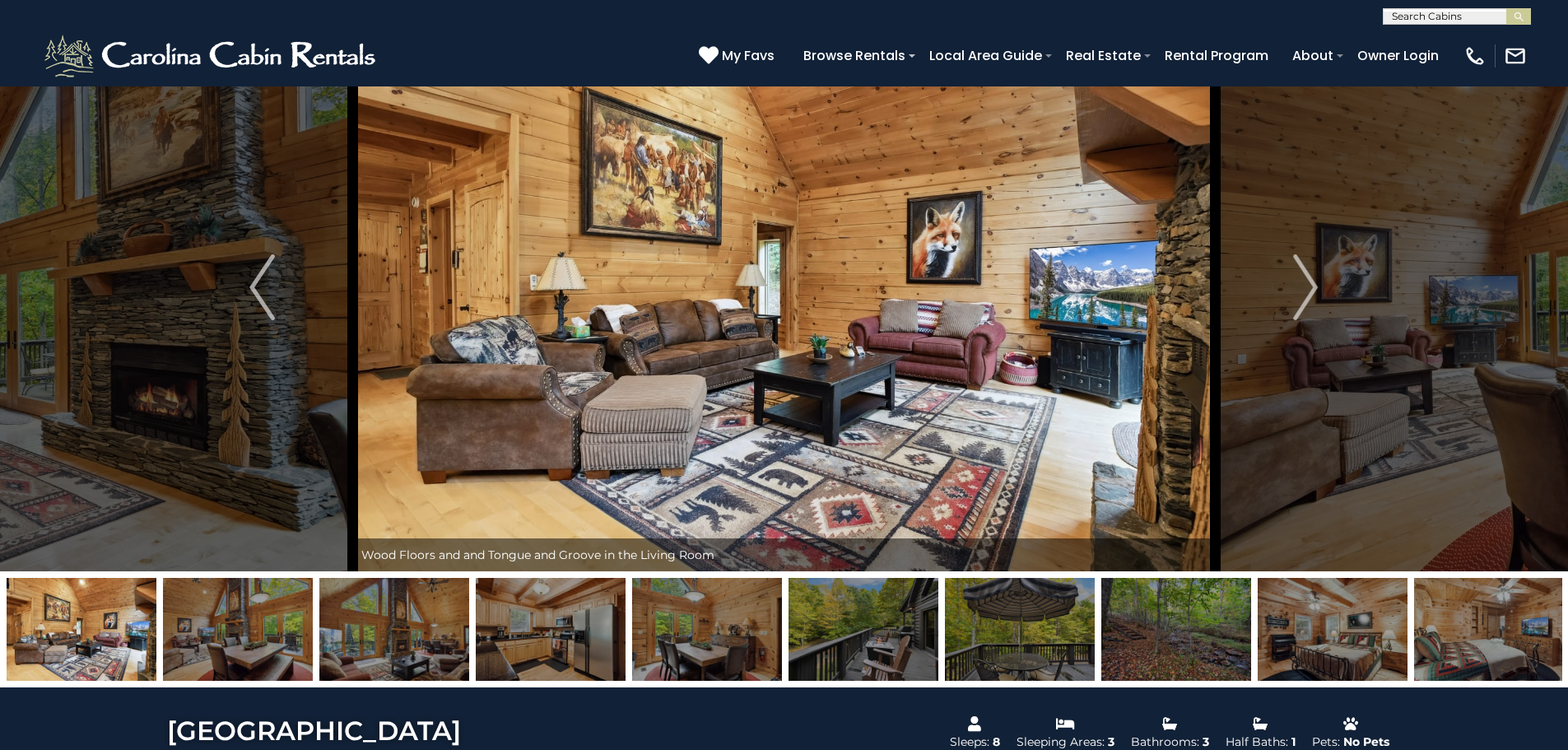
click at [391, 634] on img at bounding box center [393, 629] width 149 height 103
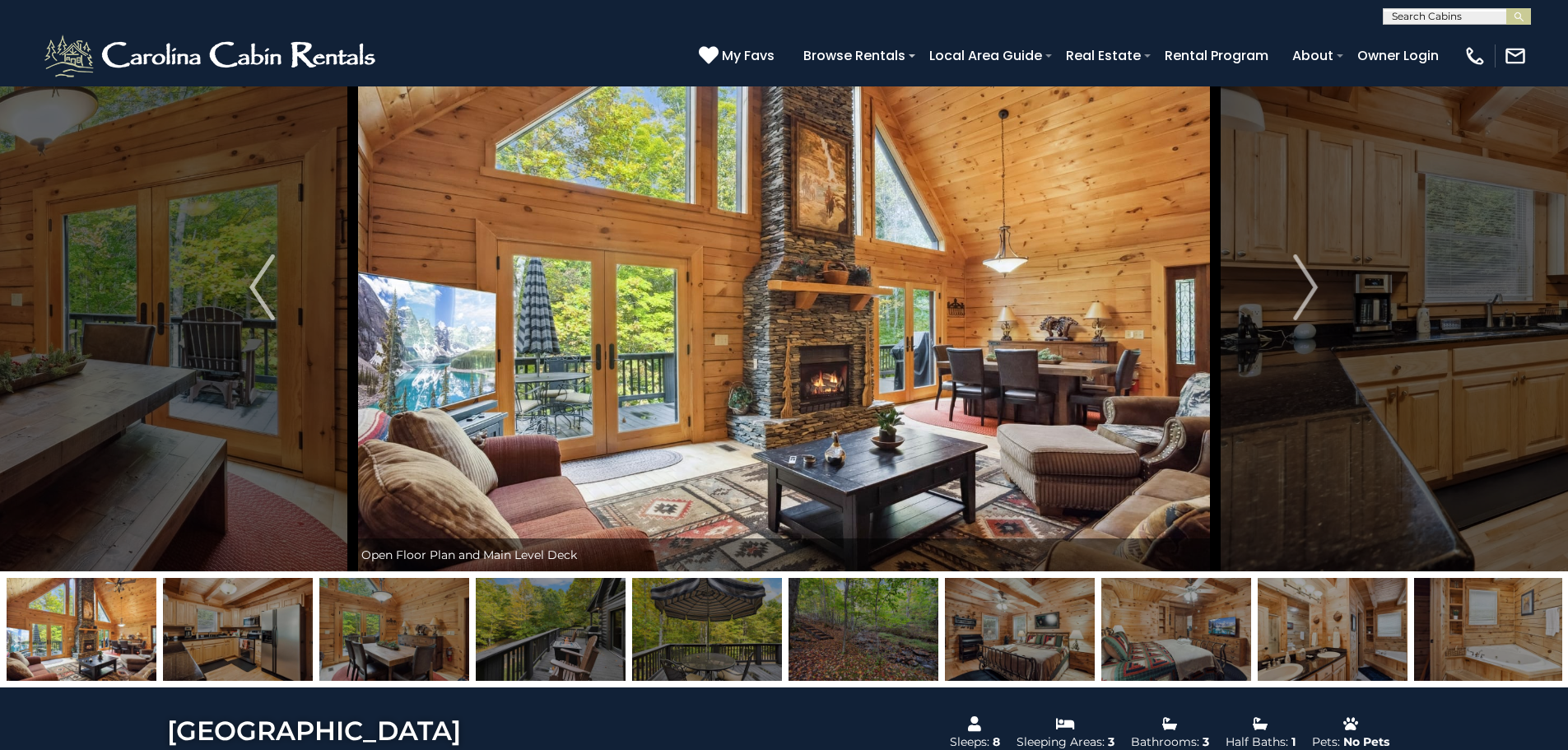
click at [543, 636] on img at bounding box center [551, 629] width 149 height 103
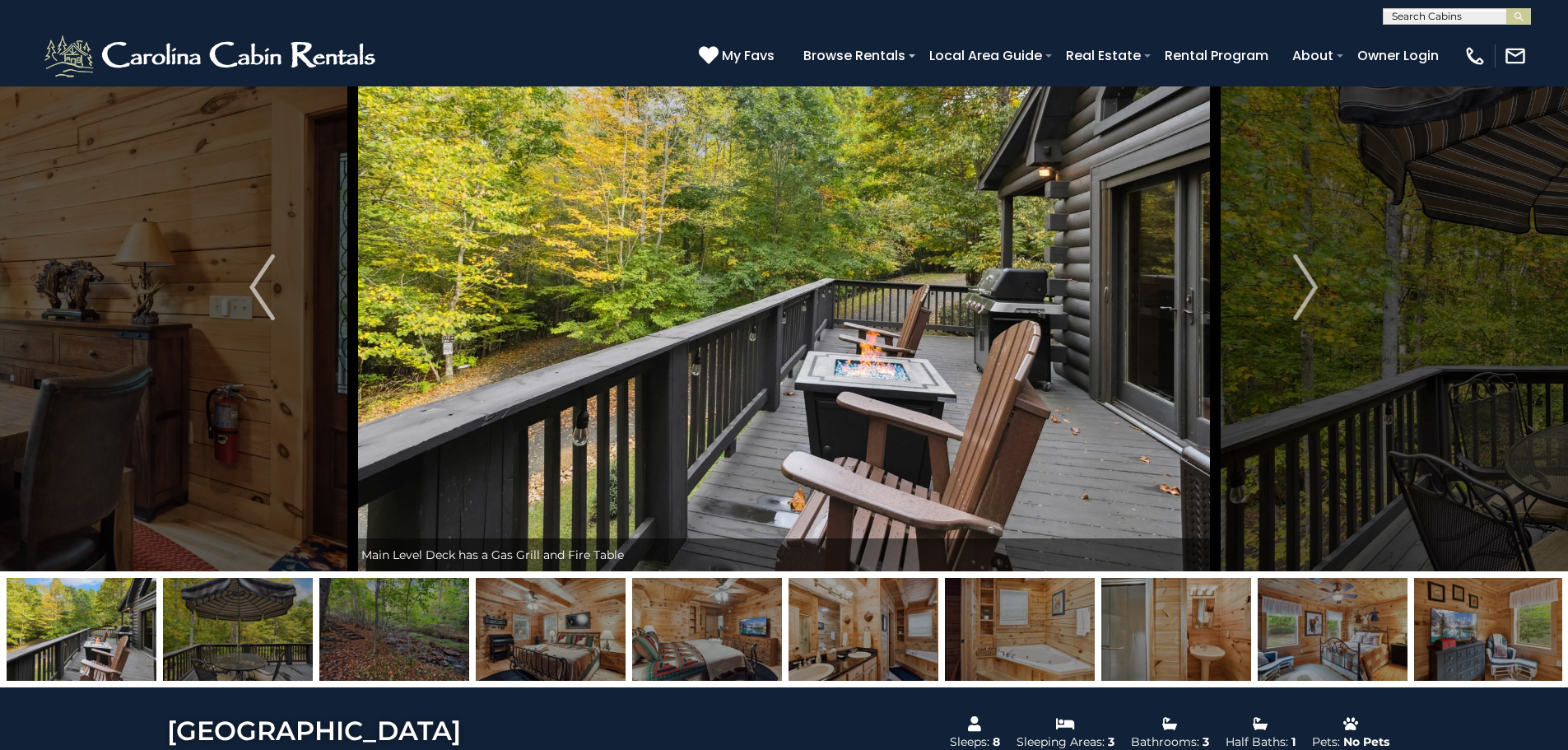
click at [297, 642] on img at bounding box center [237, 629] width 149 height 103
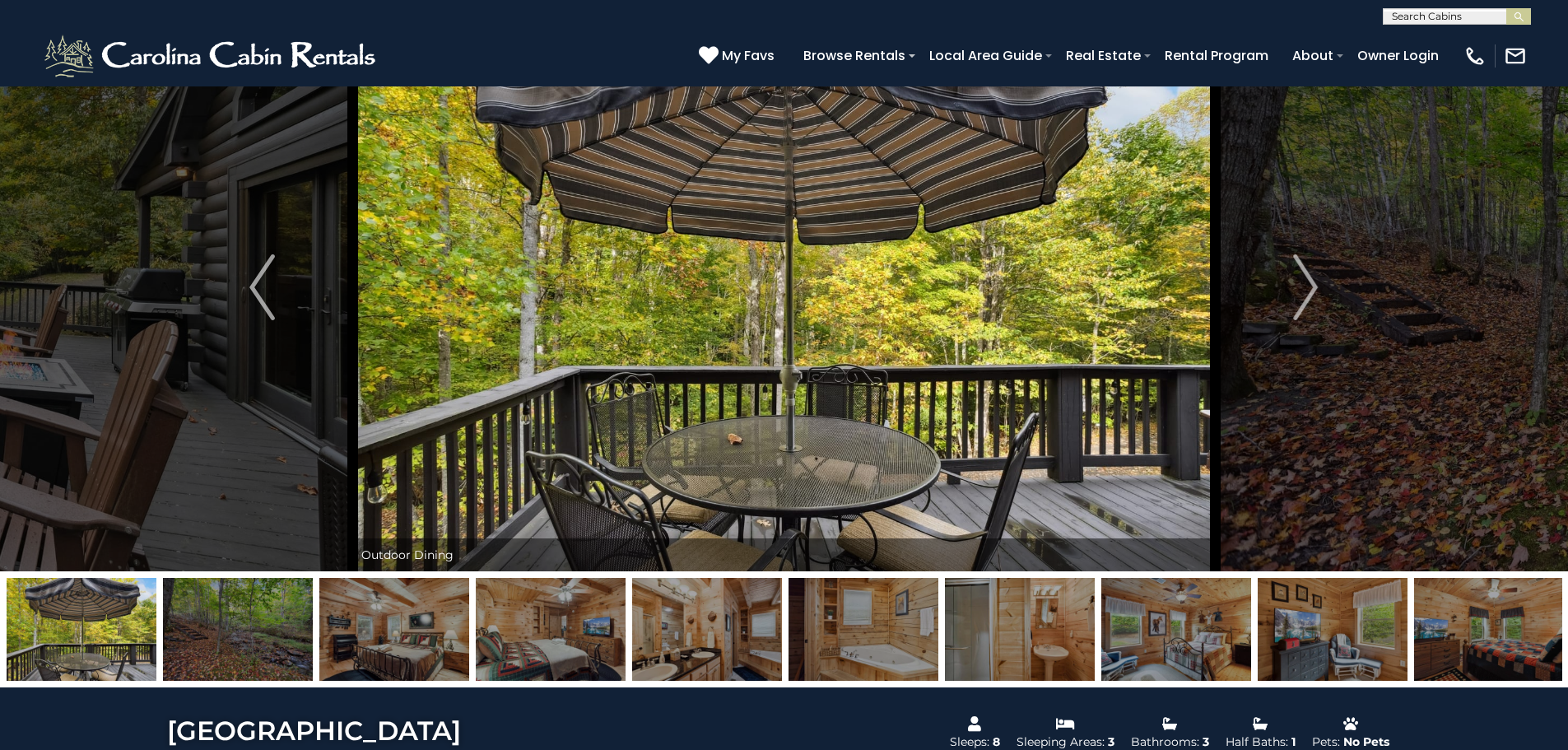
click at [108, 647] on img at bounding box center [81, 629] width 149 height 103
click at [556, 657] on img at bounding box center [551, 629] width 149 height 103
